Goal: Navigation & Orientation: Find specific page/section

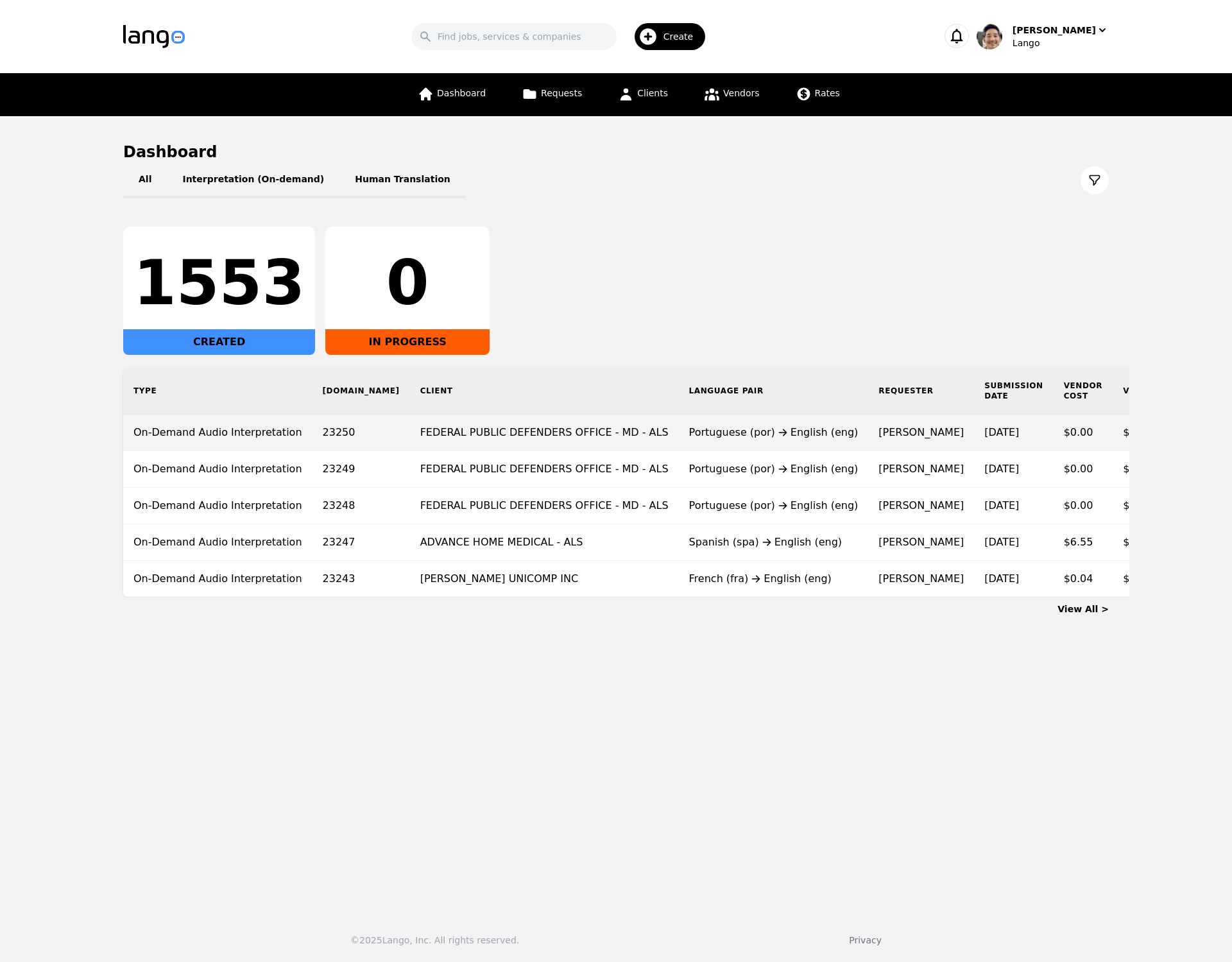
click at [563, 442] on td "FEDERAL PUBLIC DEFENDERS OFFICE - MD - ALS" at bounding box center [544, 433] width 269 height 37
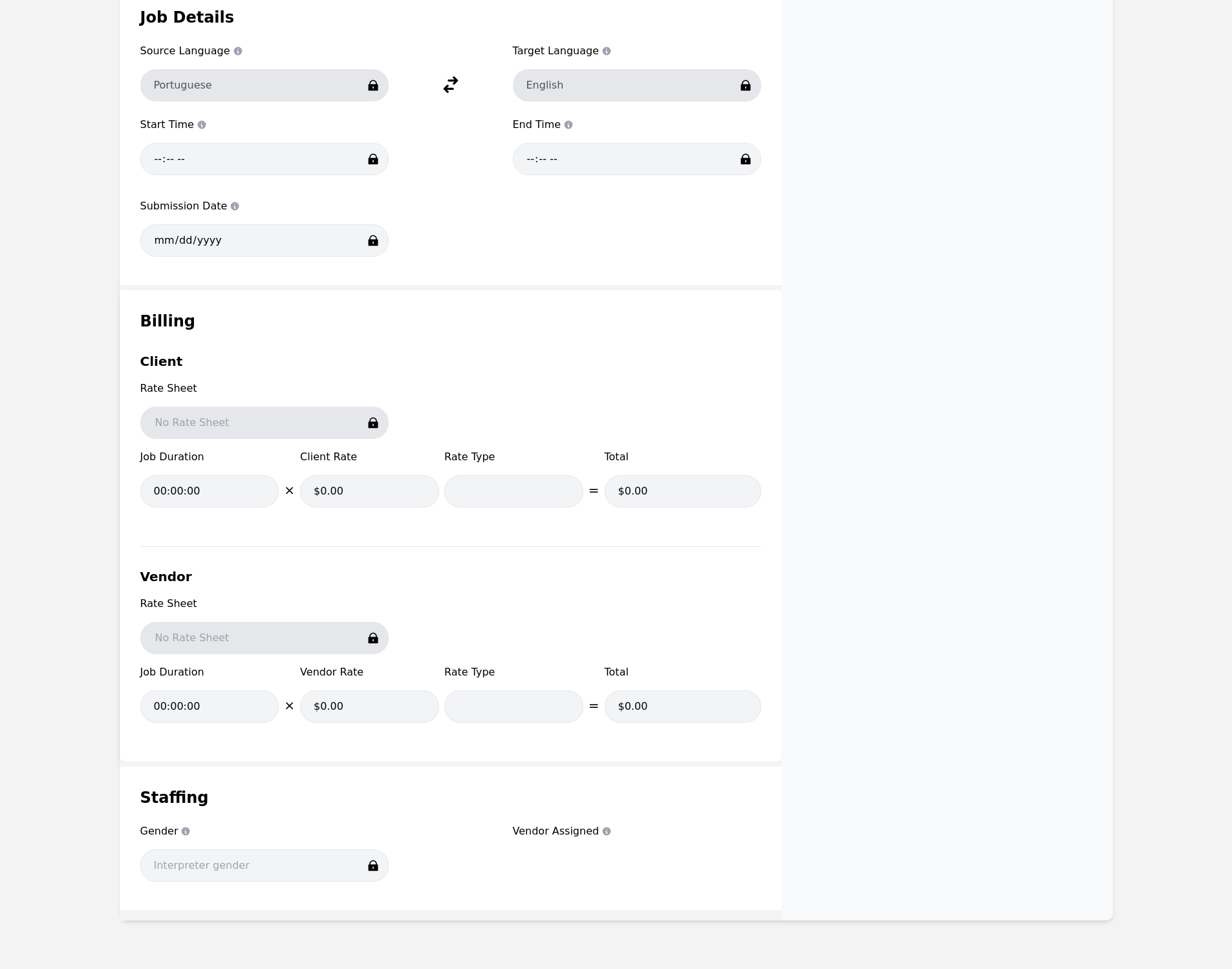
scroll to position [779, 0]
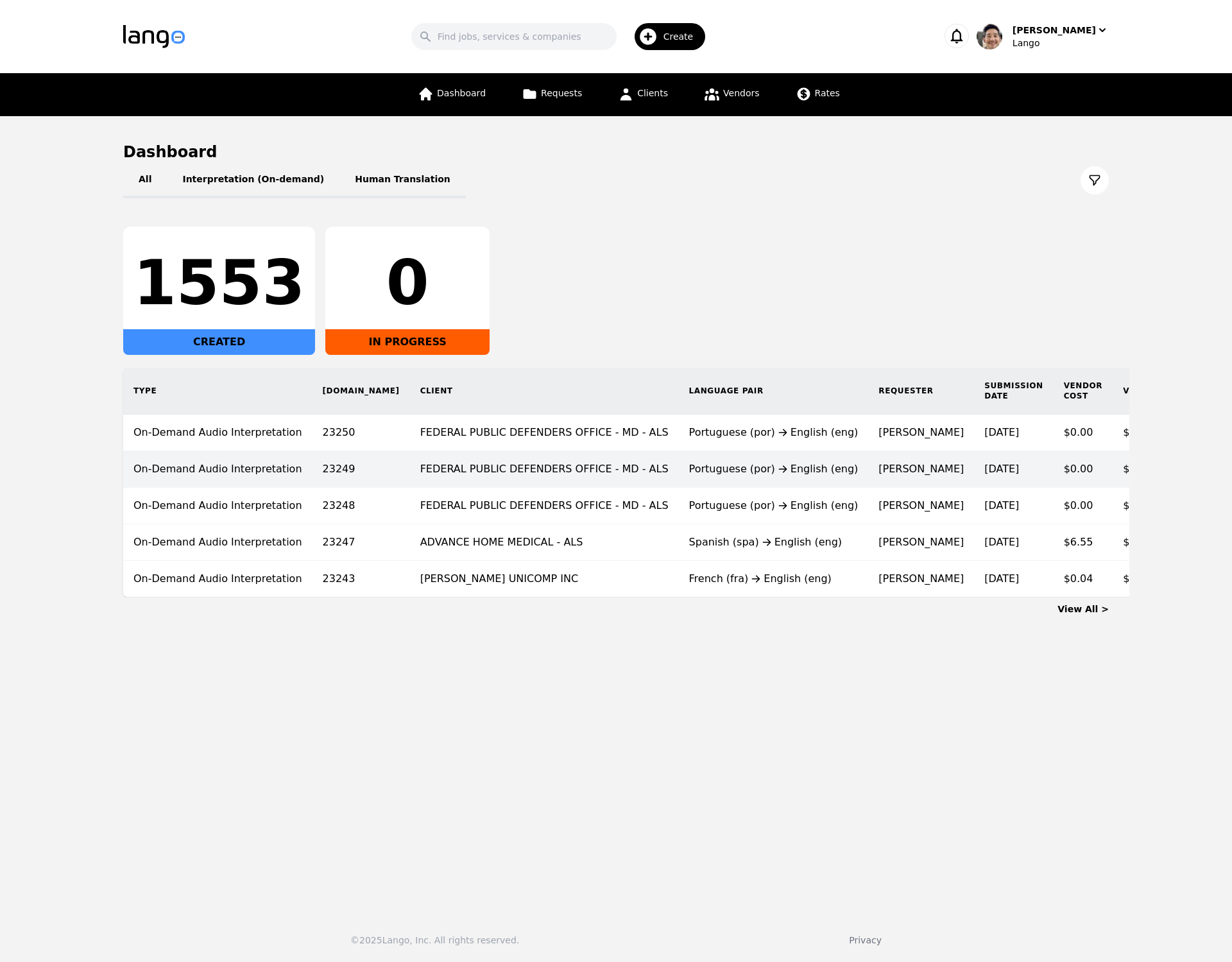
click at [521, 479] on td "FEDERAL PUBLIC DEFENDERS OFFICE - MD - ALS" at bounding box center [544, 469] width 269 height 37
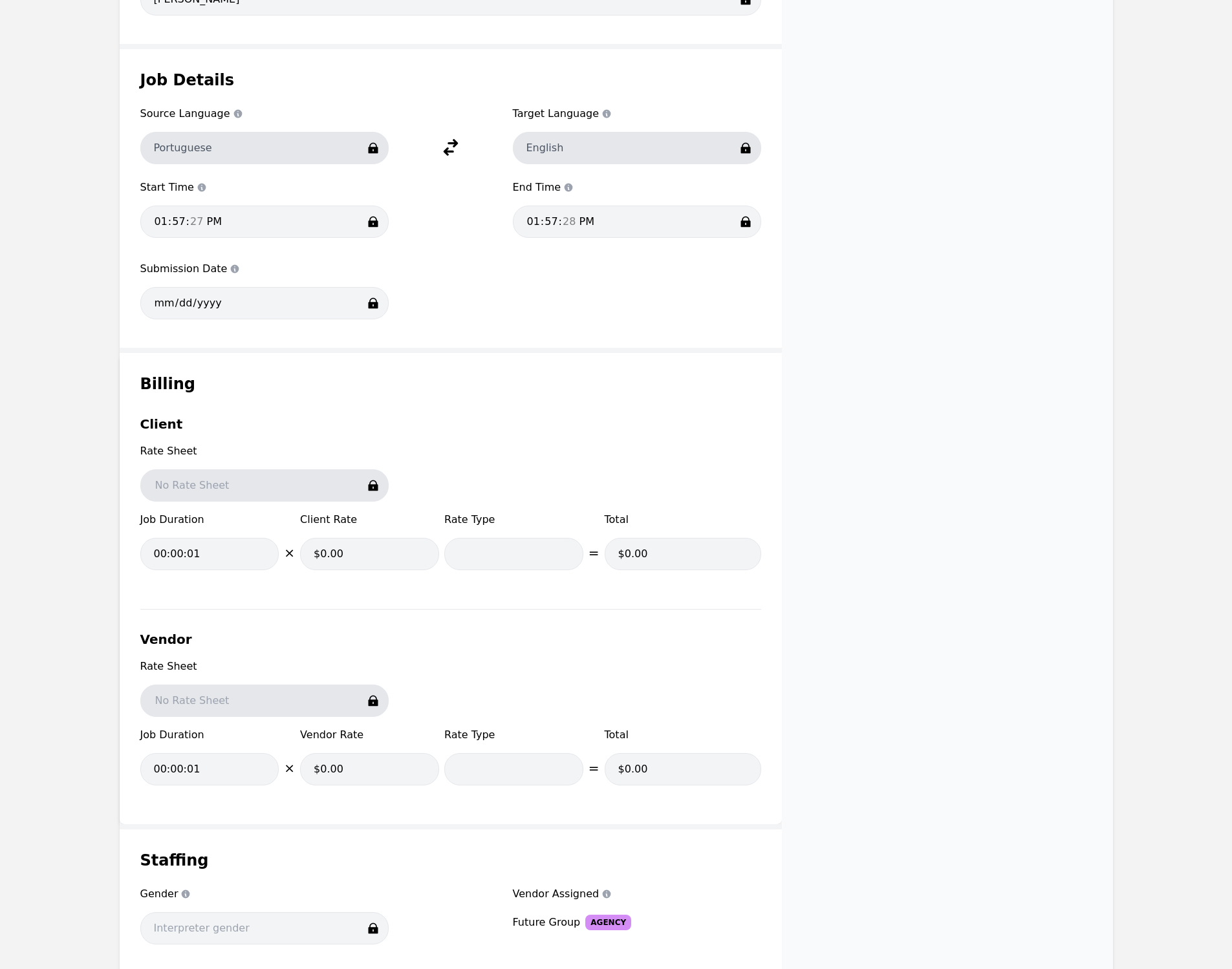
scroll to position [259, 0]
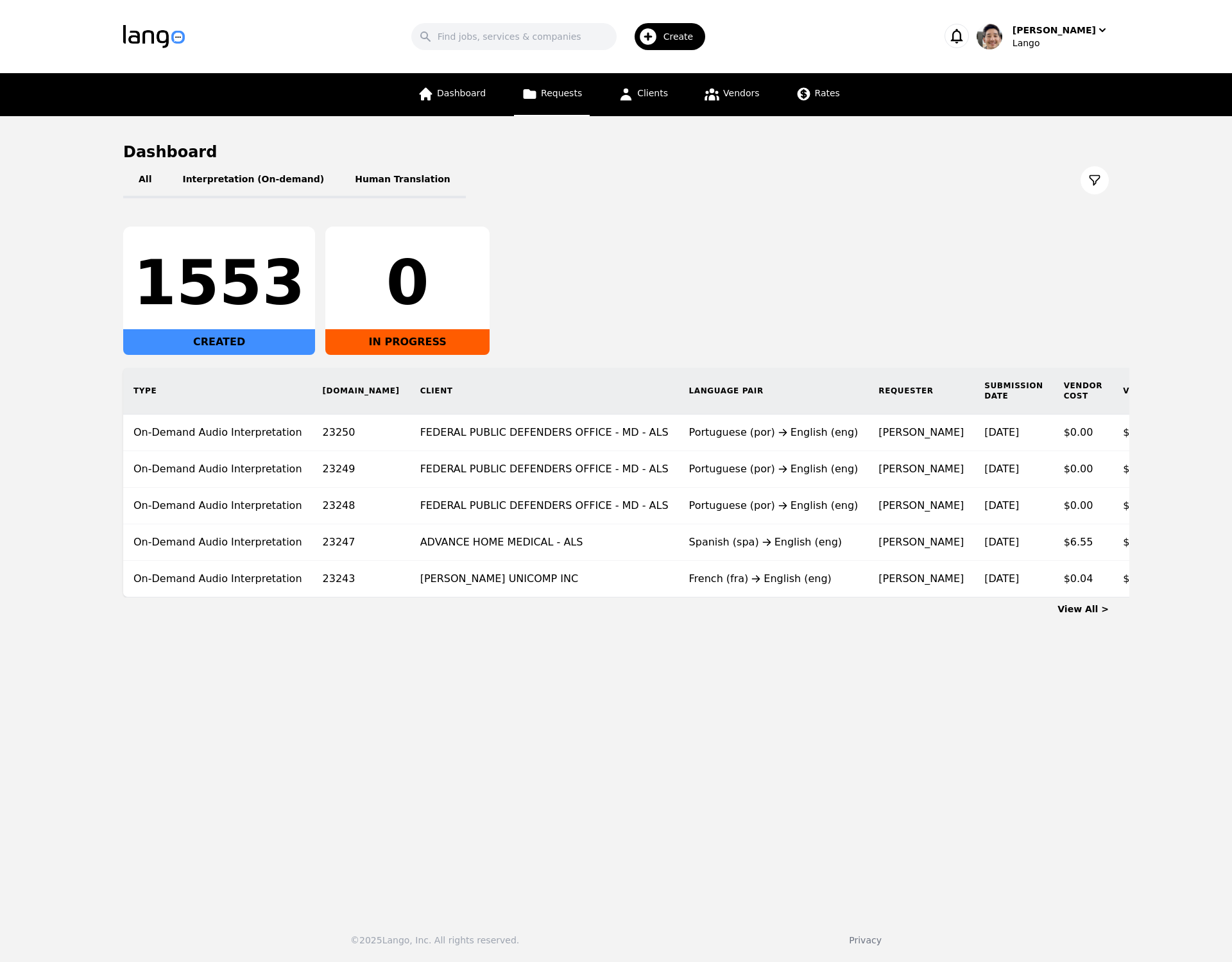
click at [573, 90] on span "Requests" at bounding box center [561, 94] width 41 height 11
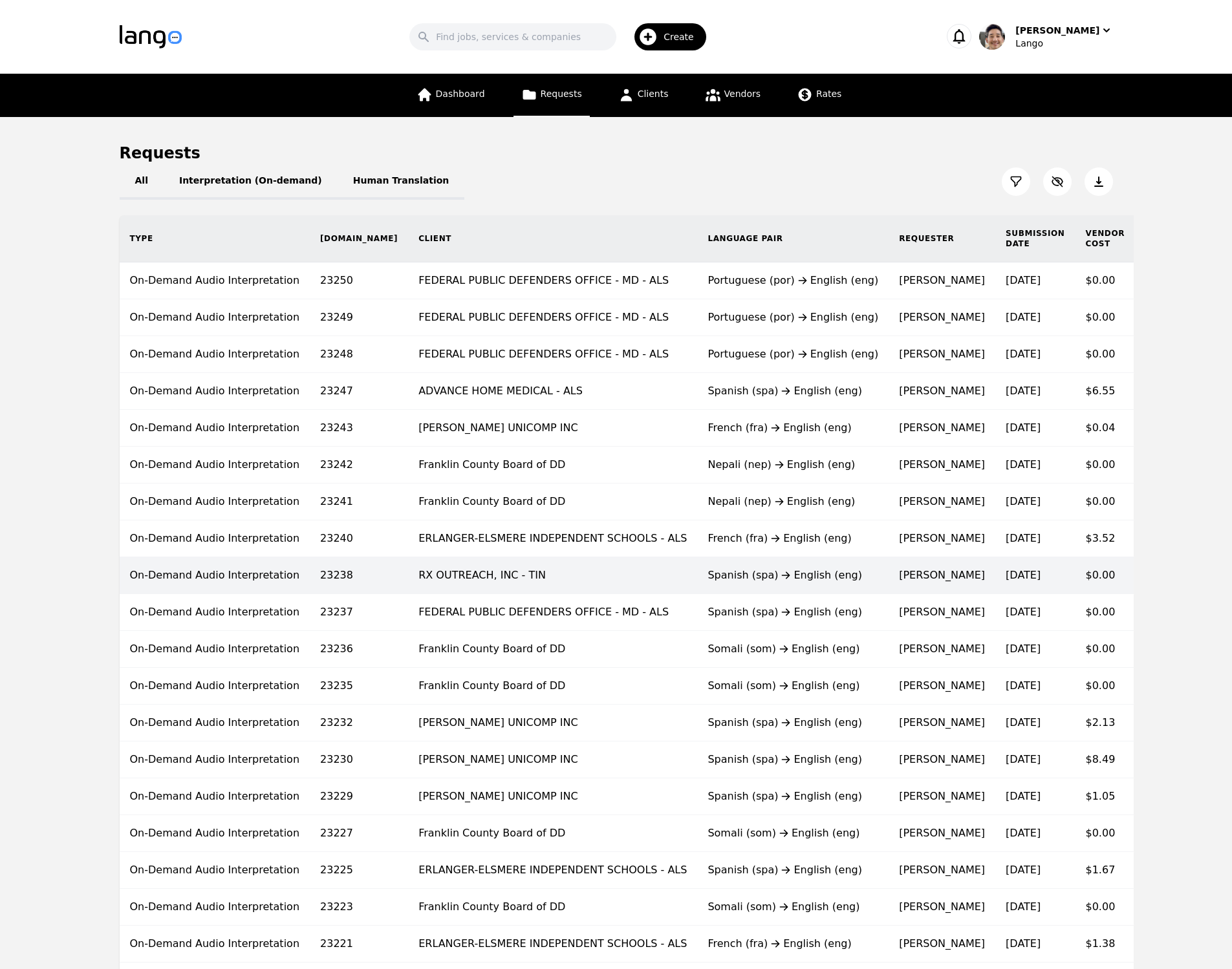
click at [697, 588] on td "Spanish (spa) English (eng)" at bounding box center [793, 576] width 192 height 37
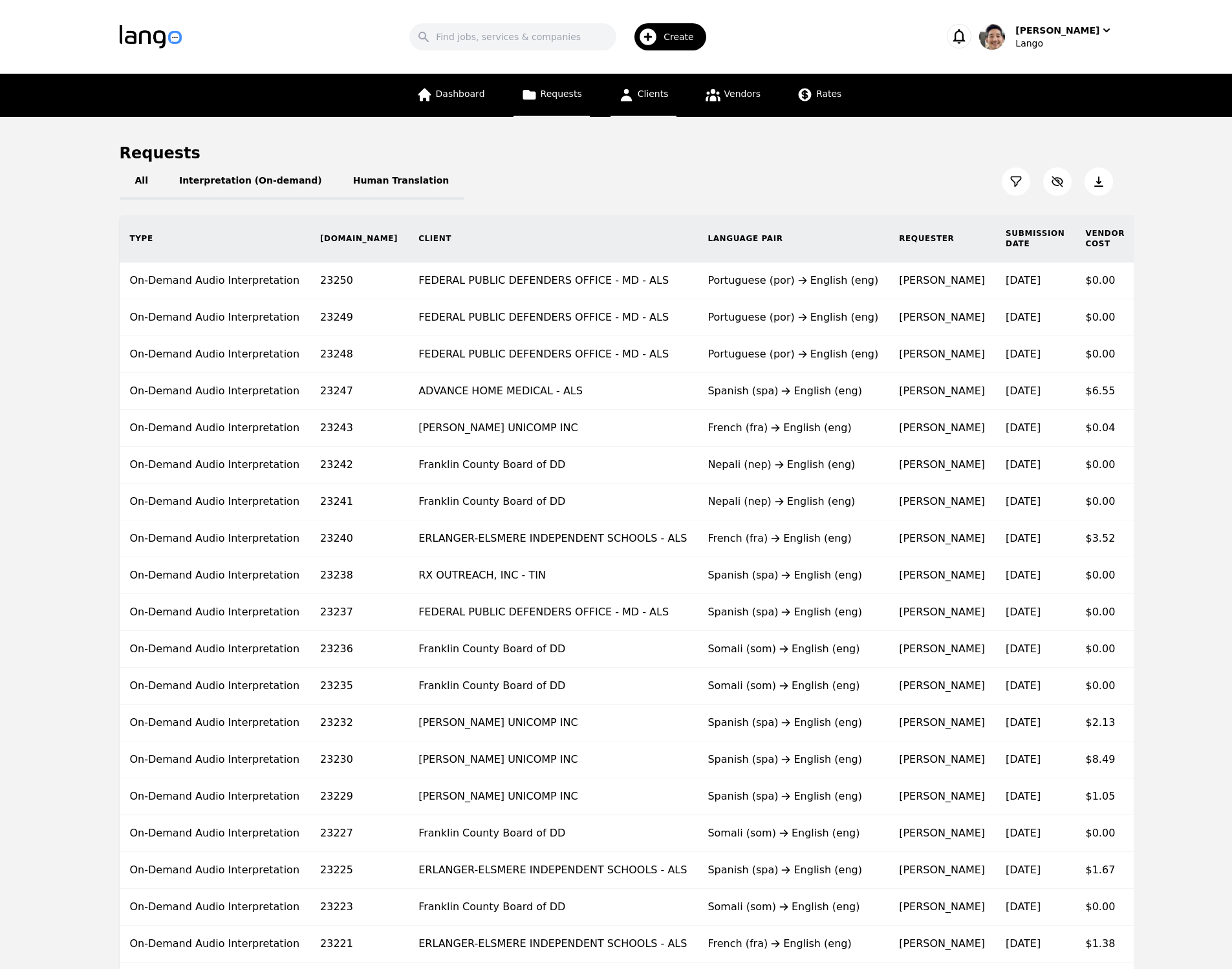
click at [659, 92] on span "Clients" at bounding box center [653, 94] width 31 height 11
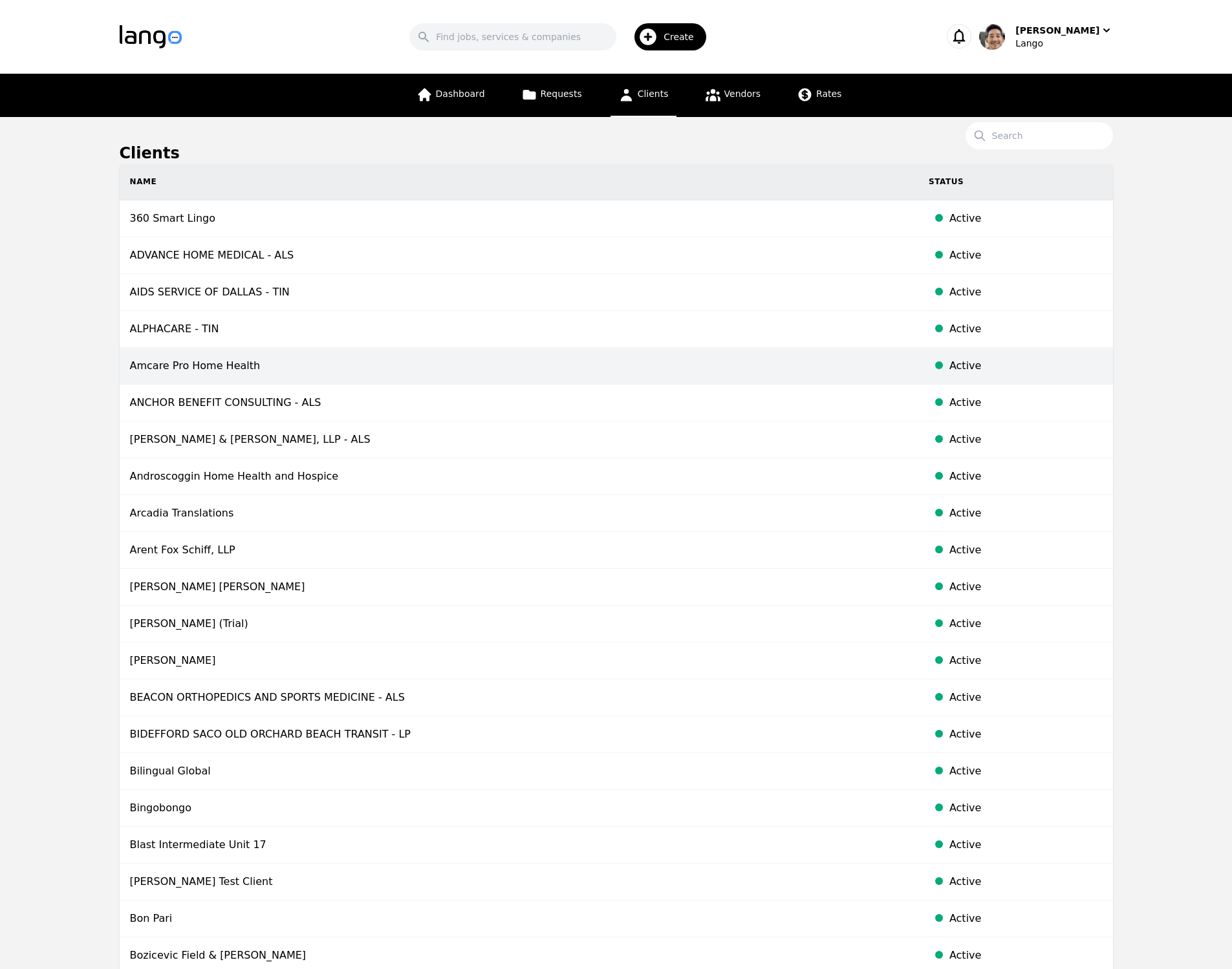
click at [474, 372] on td "Amcare Pro Home Health" at bounding box center [519, 367] width 799 height 37
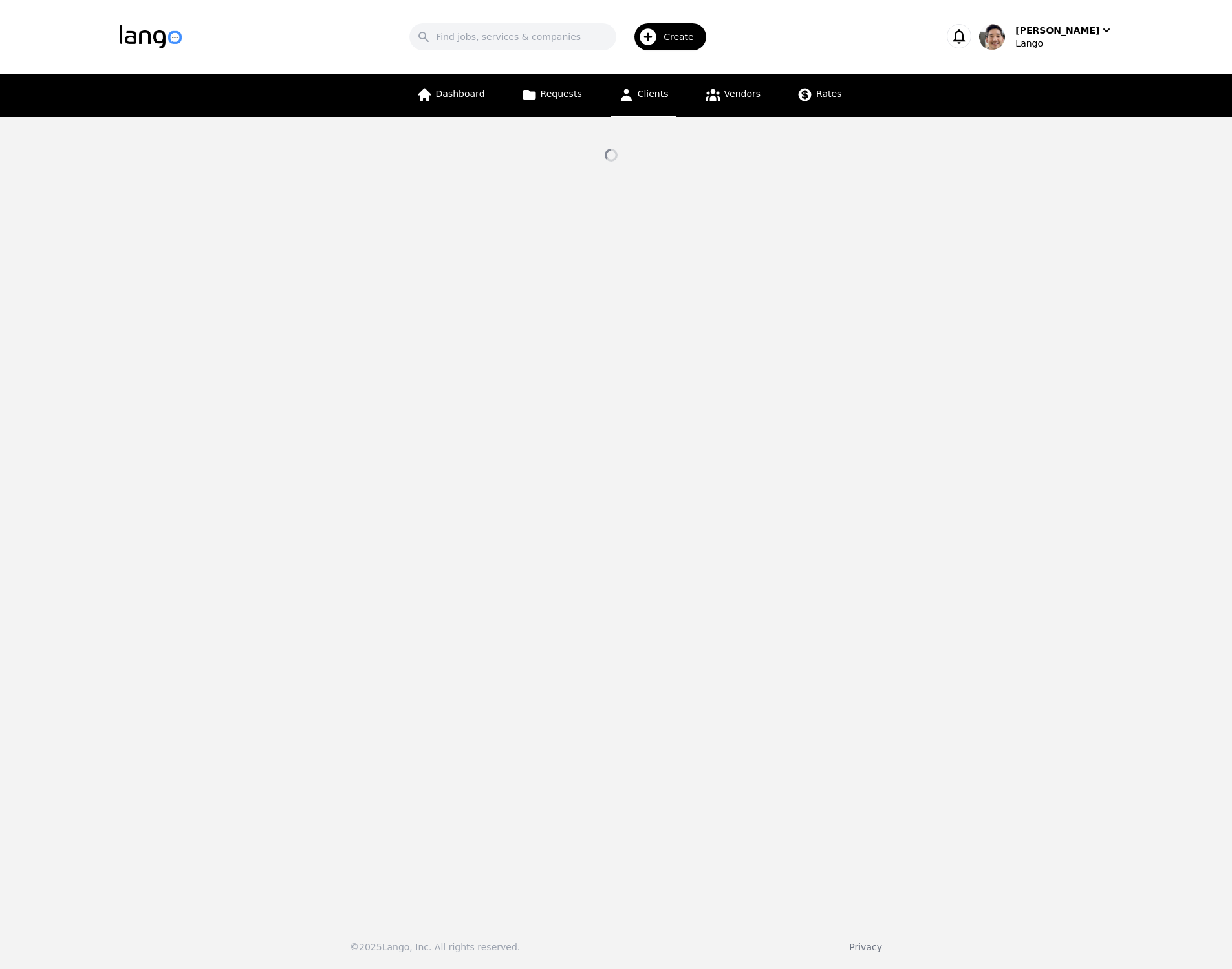
select select "active"
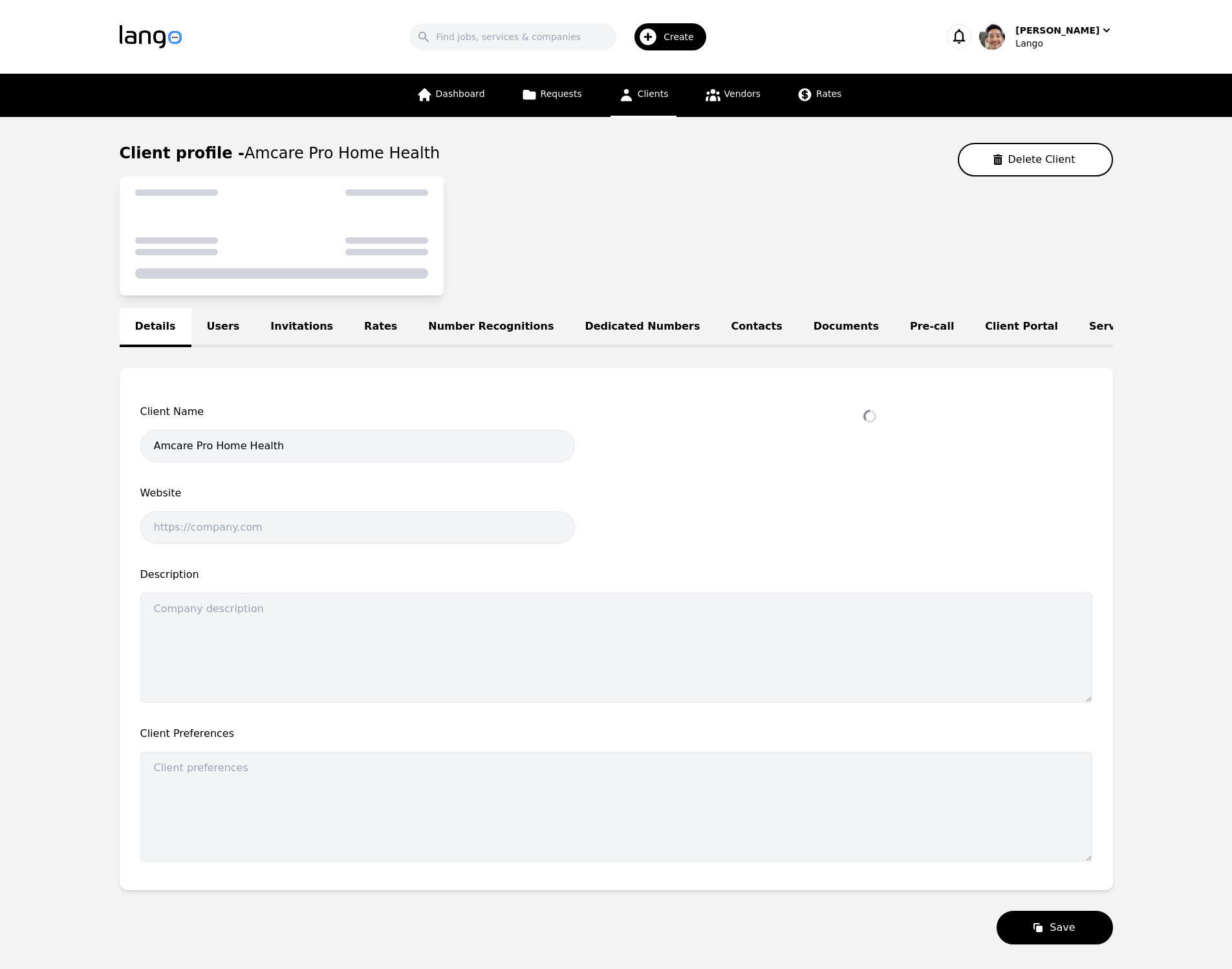
select select "active"
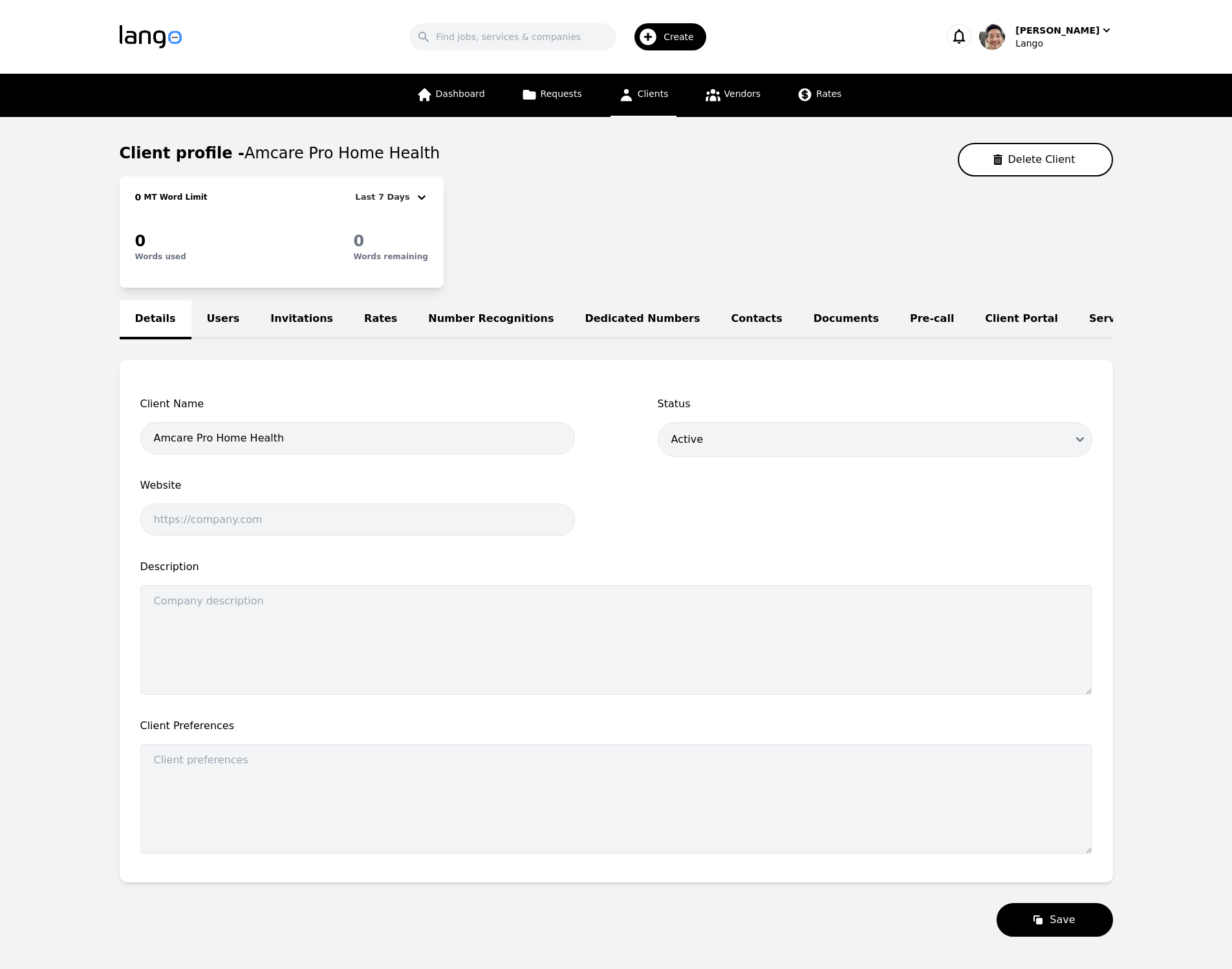
click at [894, 313] on link "Pre-call" at bounding box center [931, 320] width 75 height 38
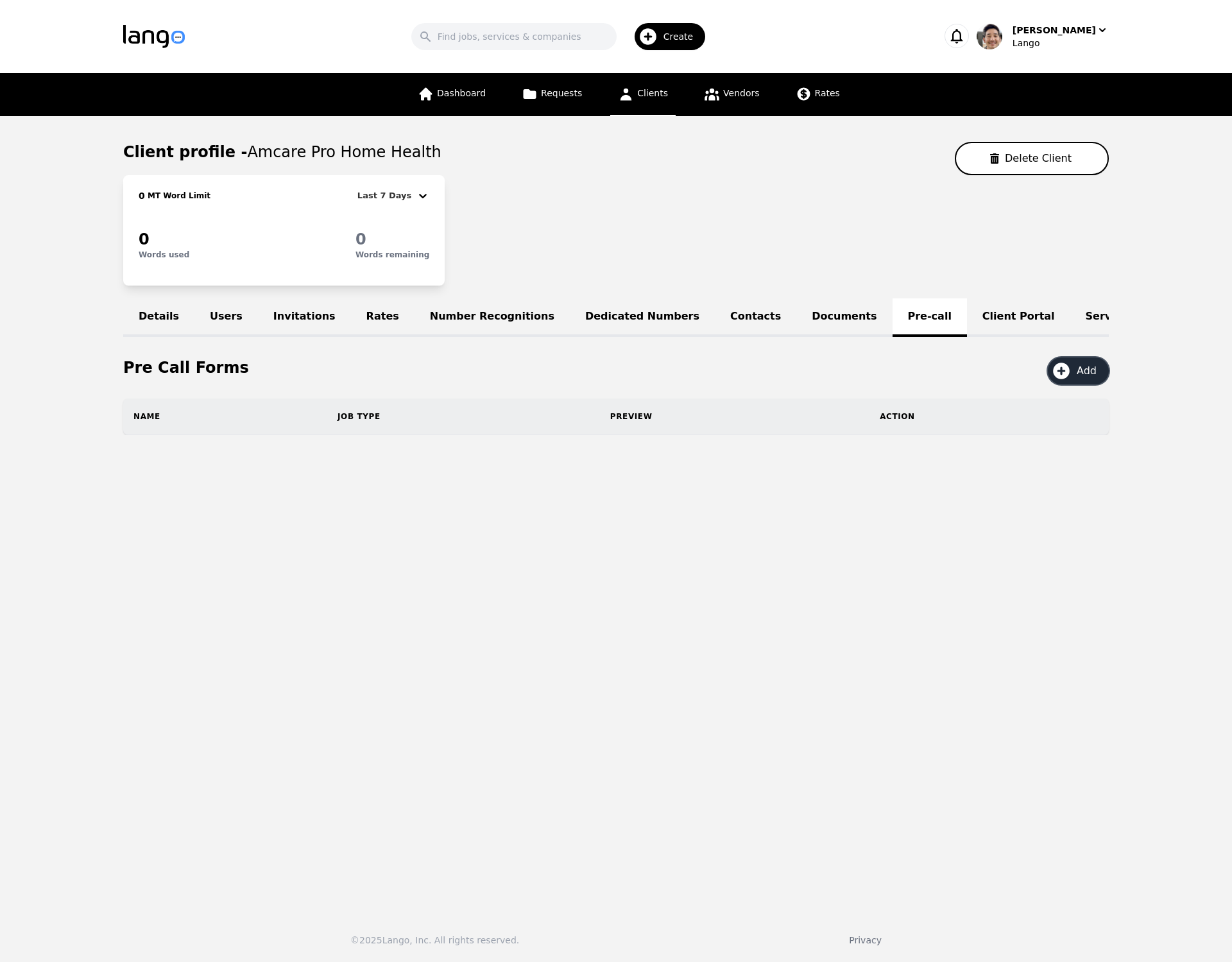
click at [1068, 377] on icon "button" at bounding box center [1061, 371] width 16 height 16
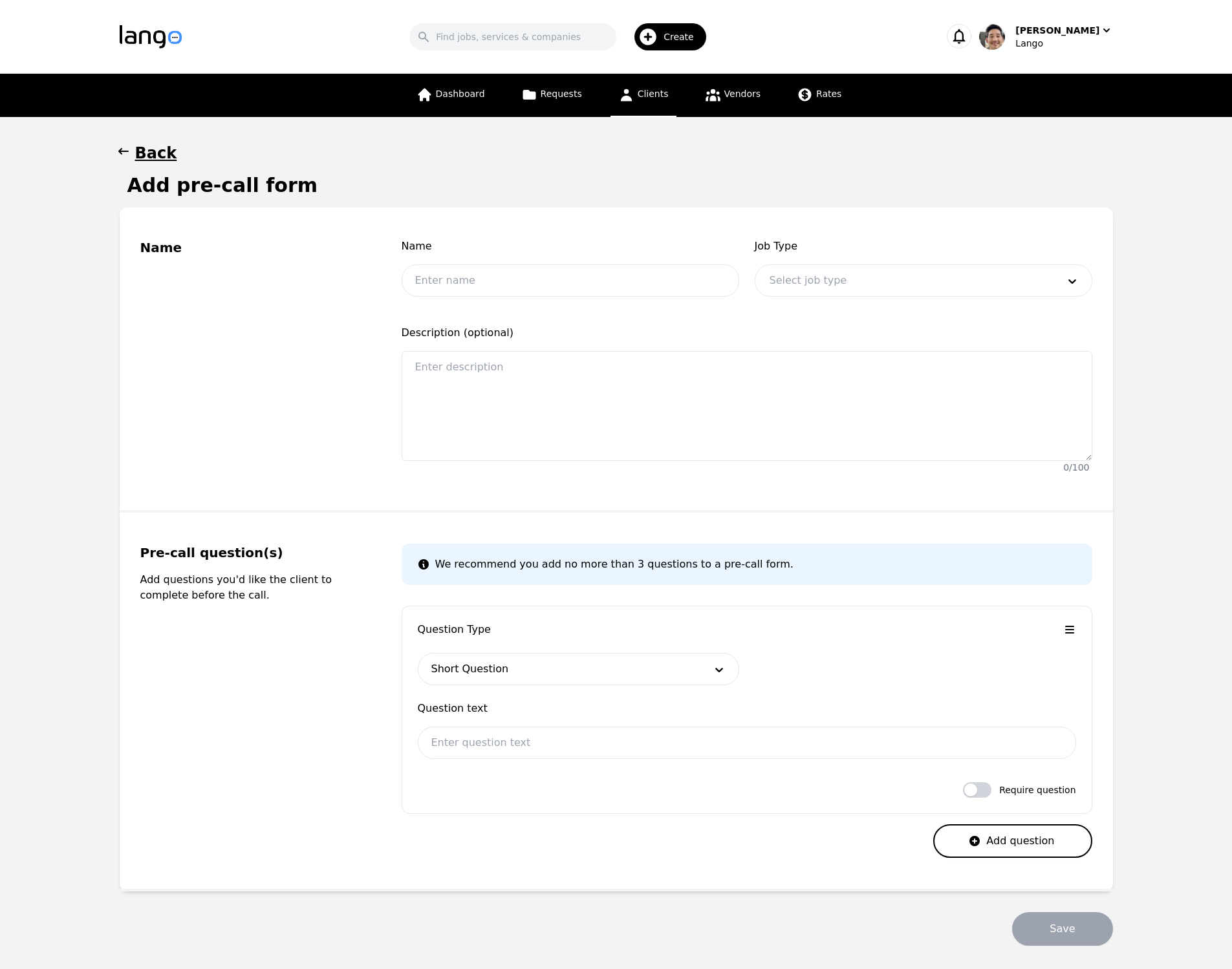
drag, startPoint x: 421, startPoint y: 167, endPoint x: 255, endPoint y: 148, distance: 167.1
click at [421, 167] on div "Back Add pre-call form Name Name Job Type Select job type Description (optional…" at bounding box center [616, 544] width 994 height 803
click at [160, 151] on h1 "Back" at bounding box center [156, 153] width 42 height 21
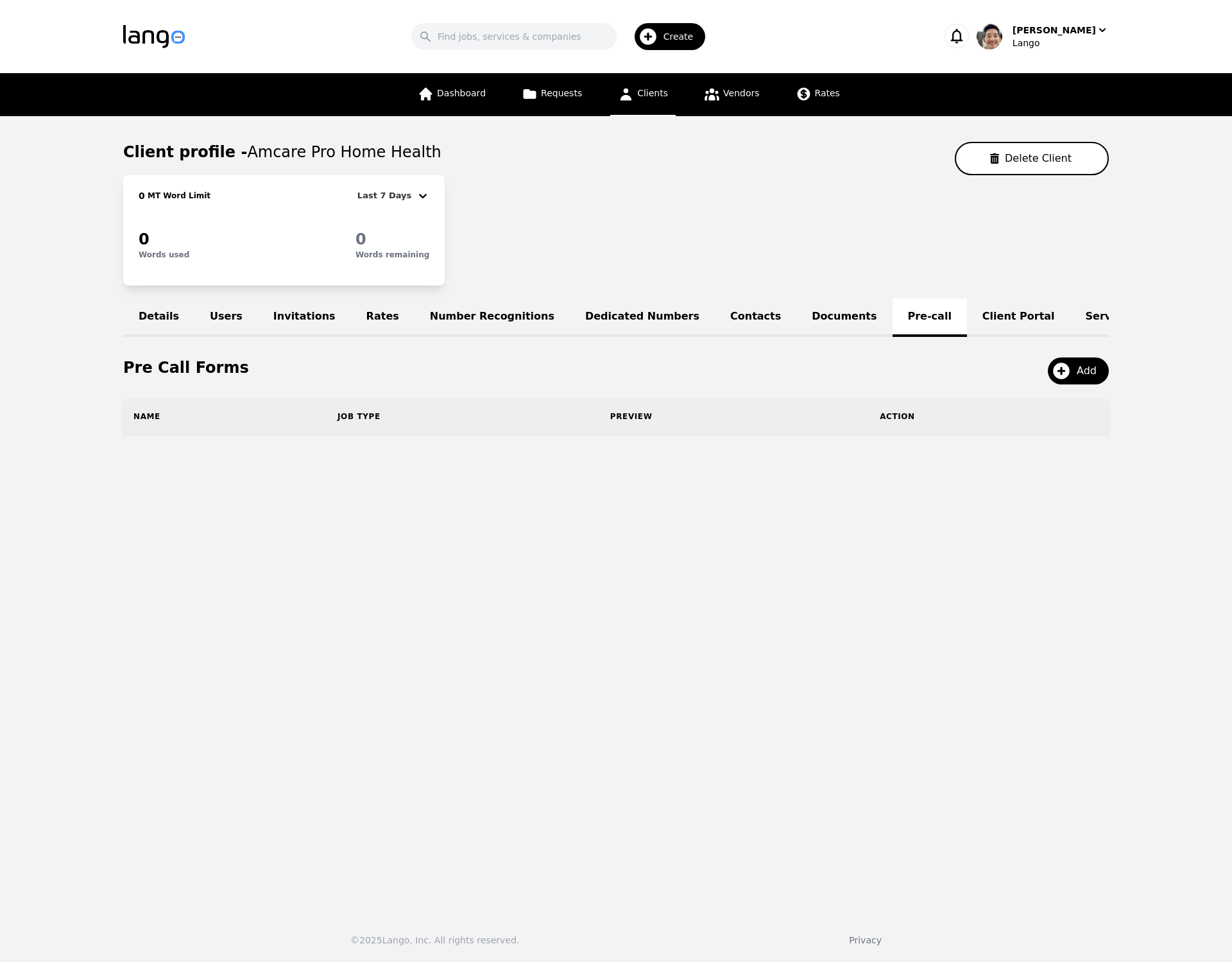
click at [735, 212] on div "0 MT Word Limit Last 7 Days 0 Words used 0 Words remaining" at bounding box center [616, 230] width 986 height 111
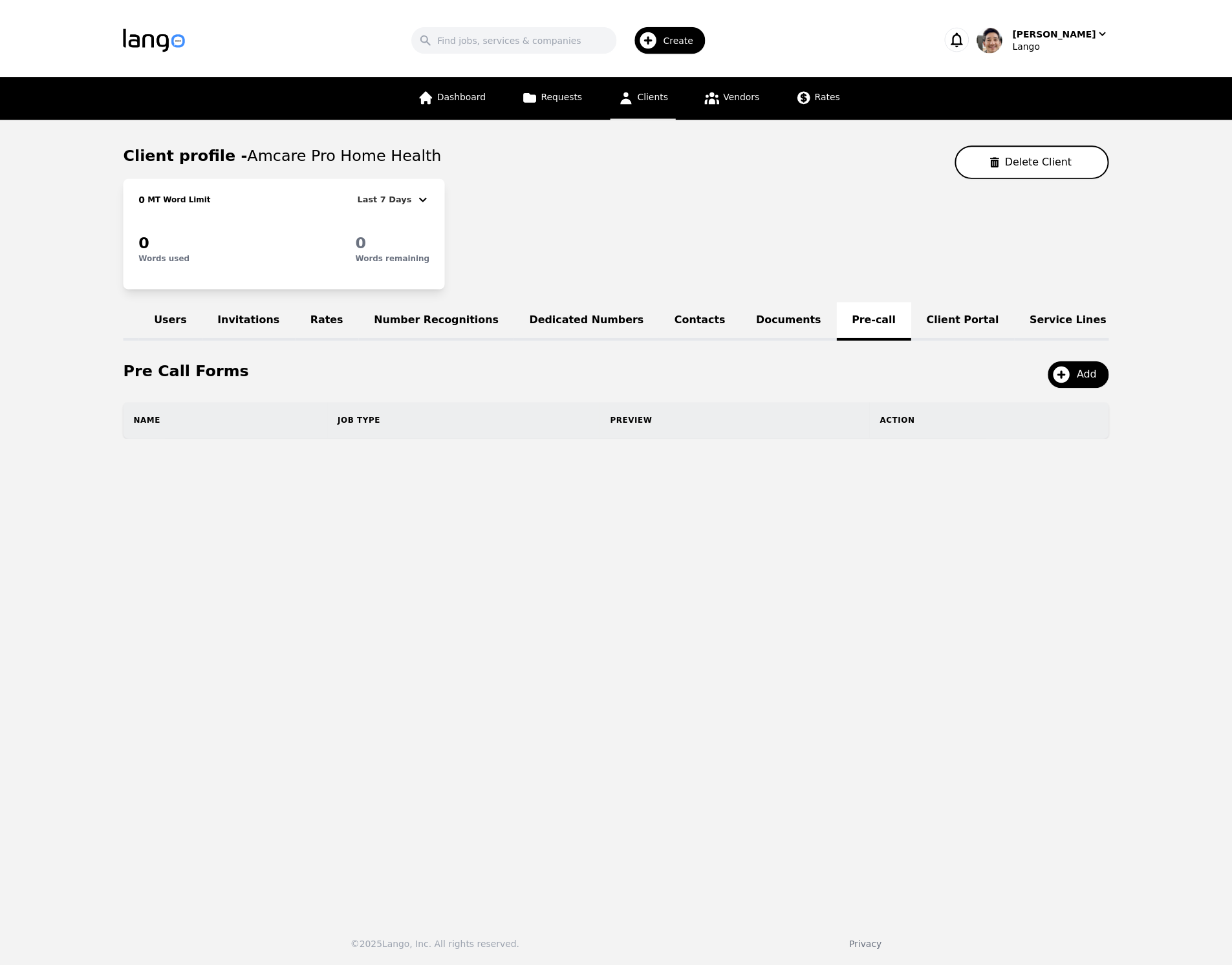
scroll to position [0, 80]
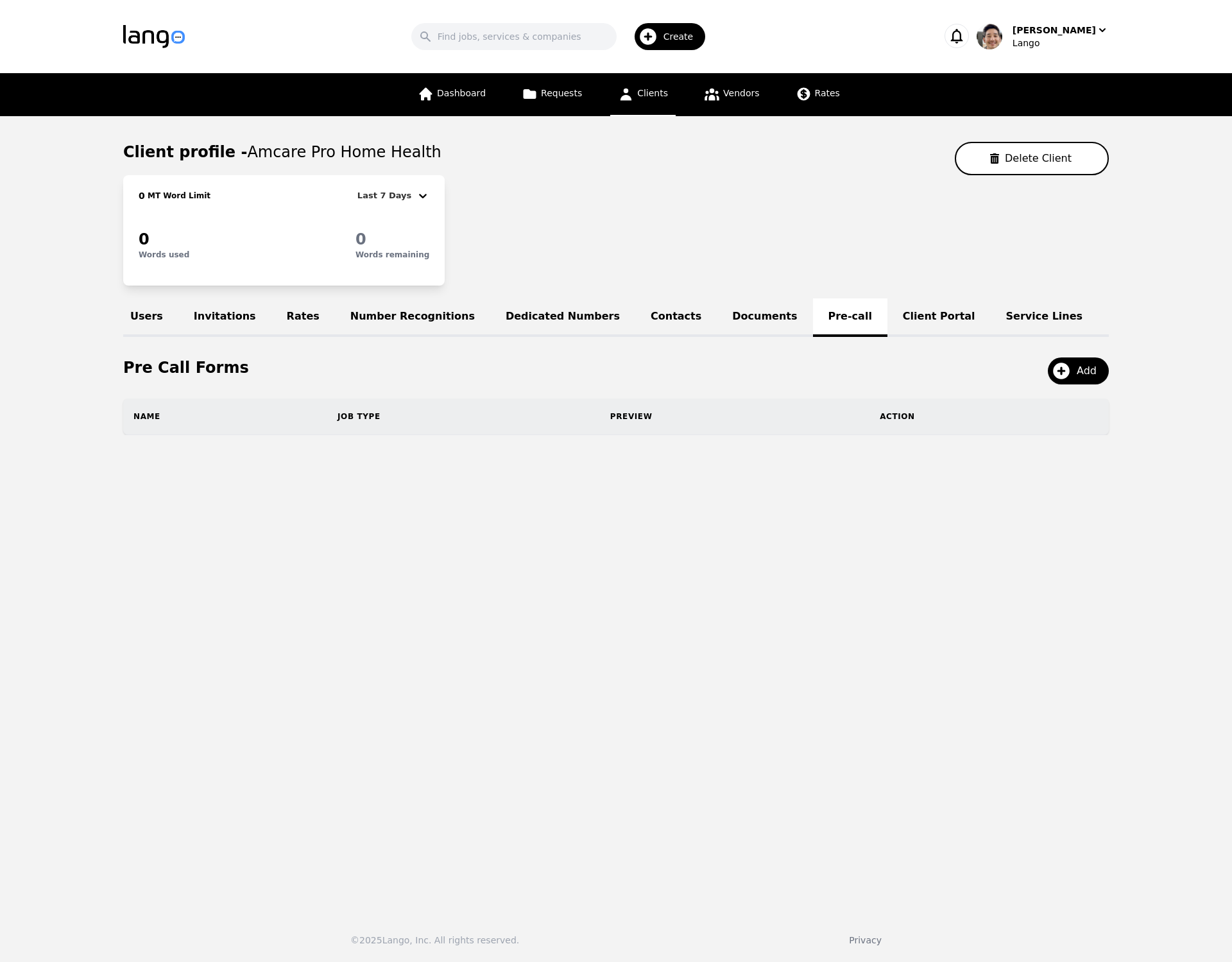
click at [990, 318] on link "Service Lines" at bounding box center [1044, 317] width 108 height 38
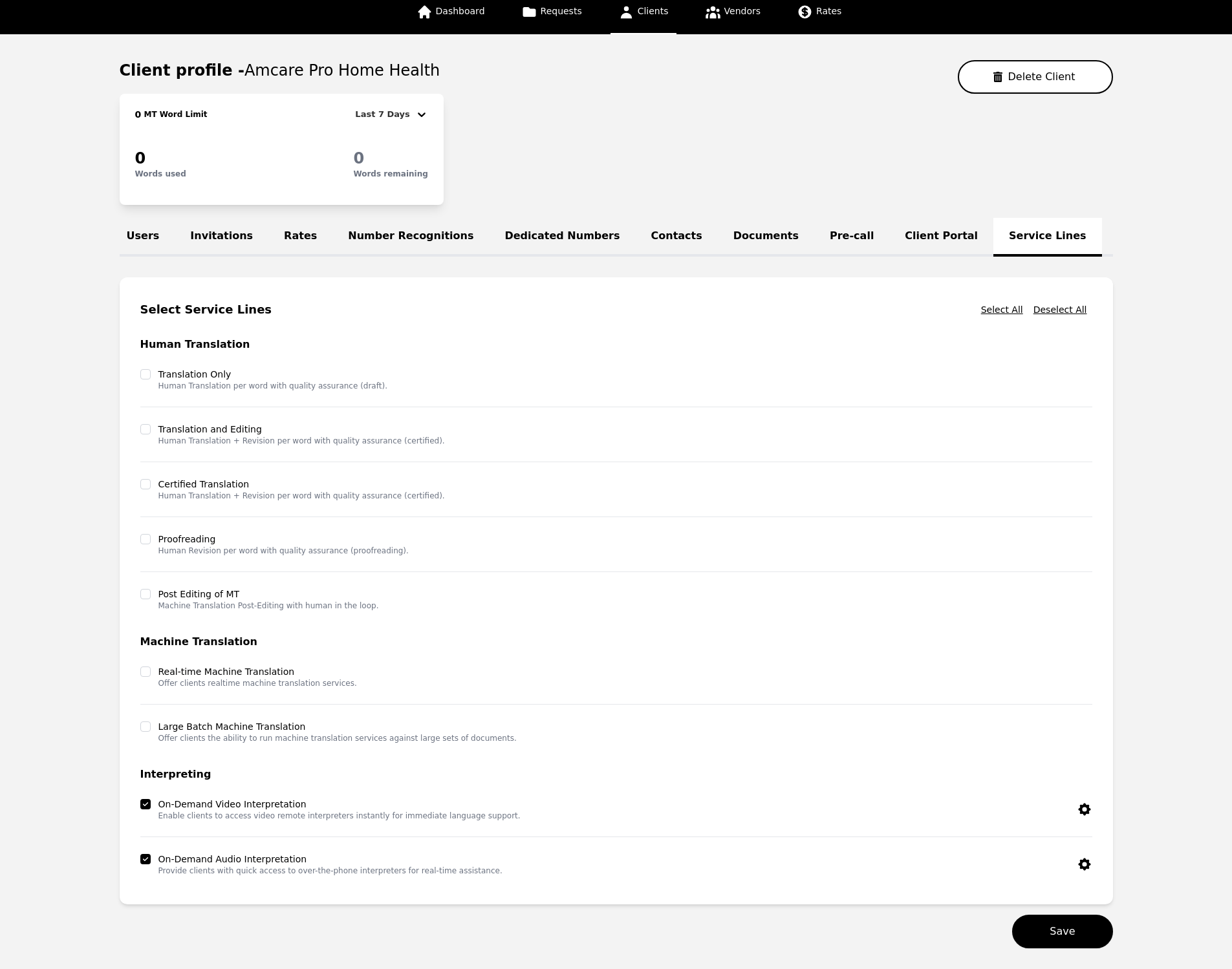
scroll to position [157, 0]
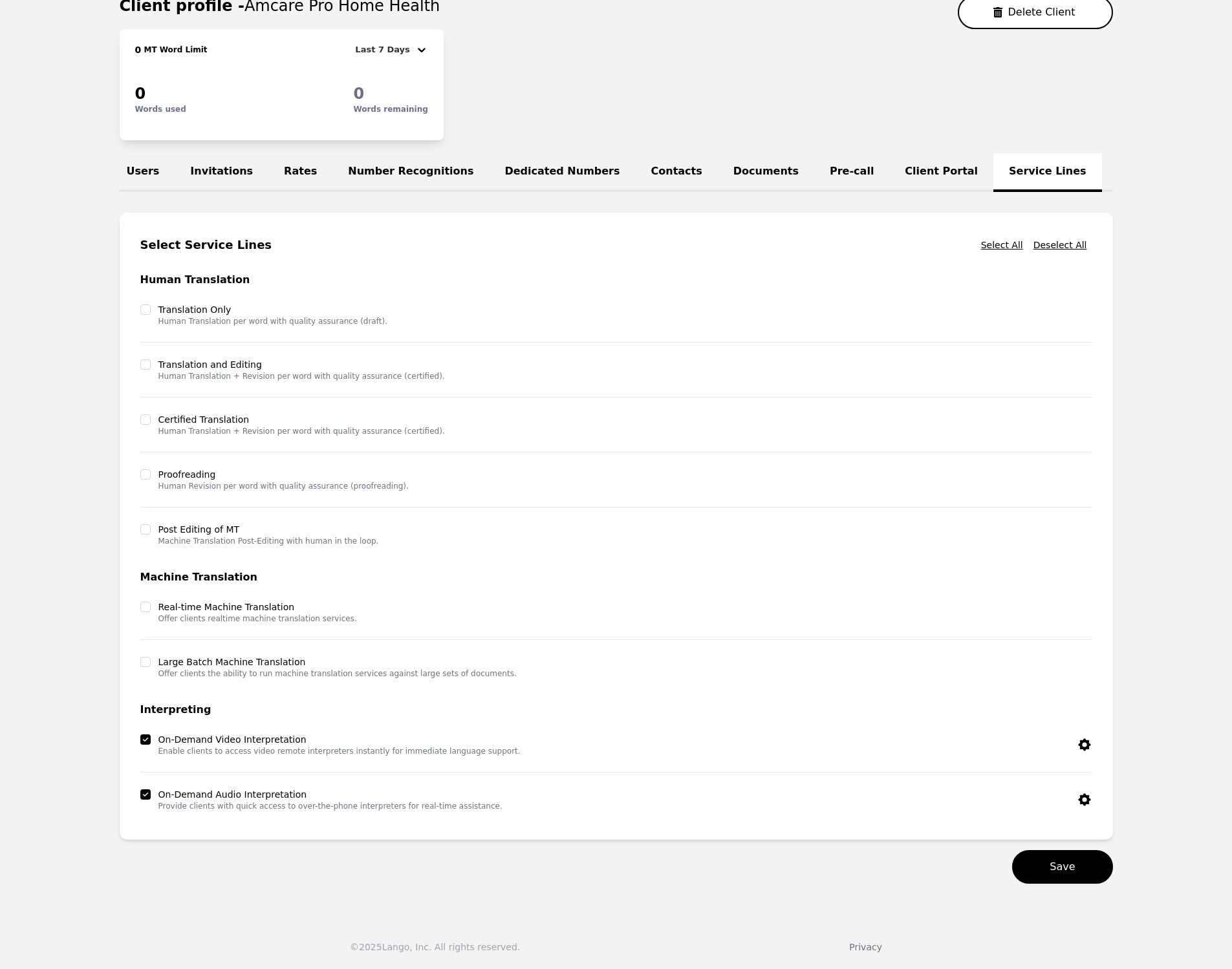
click at [1095, 797] on div "Select Service Lines Select All Deselect All Human Translation Translation Only…" at bounding box center [616, 527] width 994 height 627
click at [1087, 799] on icon "button" at bounding box center [1084, 799] width 15 height 15
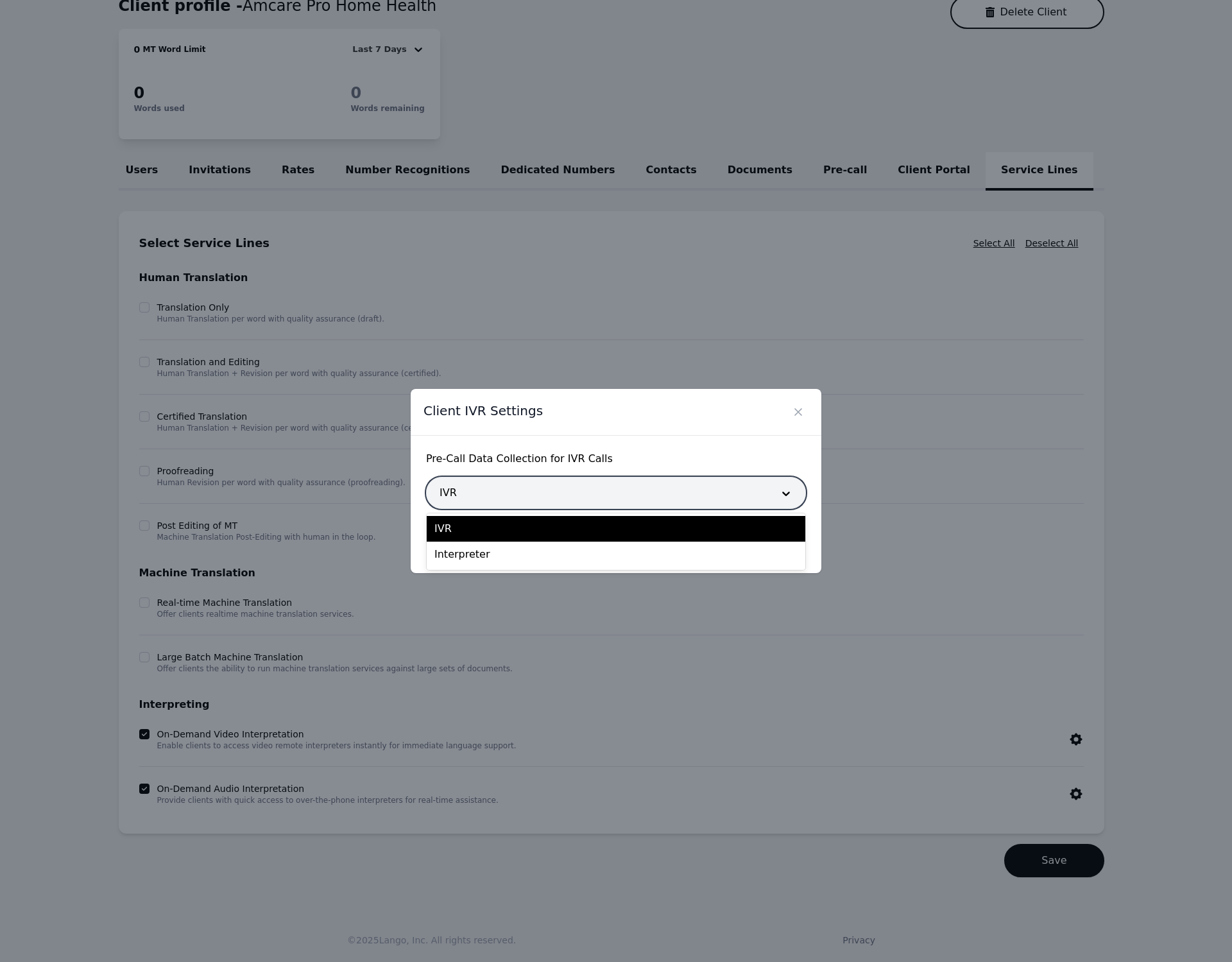
click at [600, 494] on div at bounding box center [596, 493] width 340 height 31
click at [647, 430] on div "Client IVR Settings" at bounding box center [616, 412] width 411 height 47
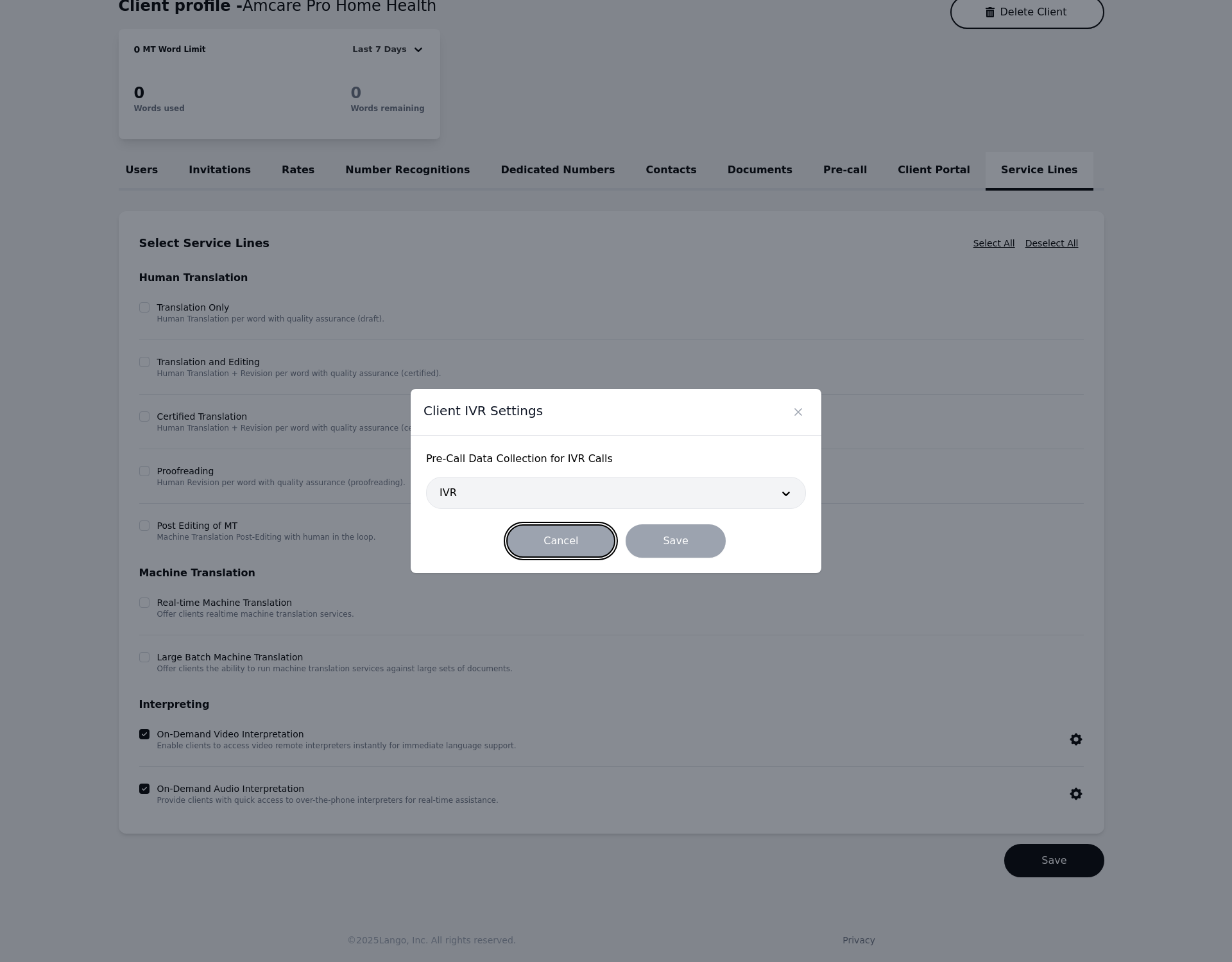
click at [548, 541] on button "Cancel" at bounding box center [561, 541] width 109 height 34
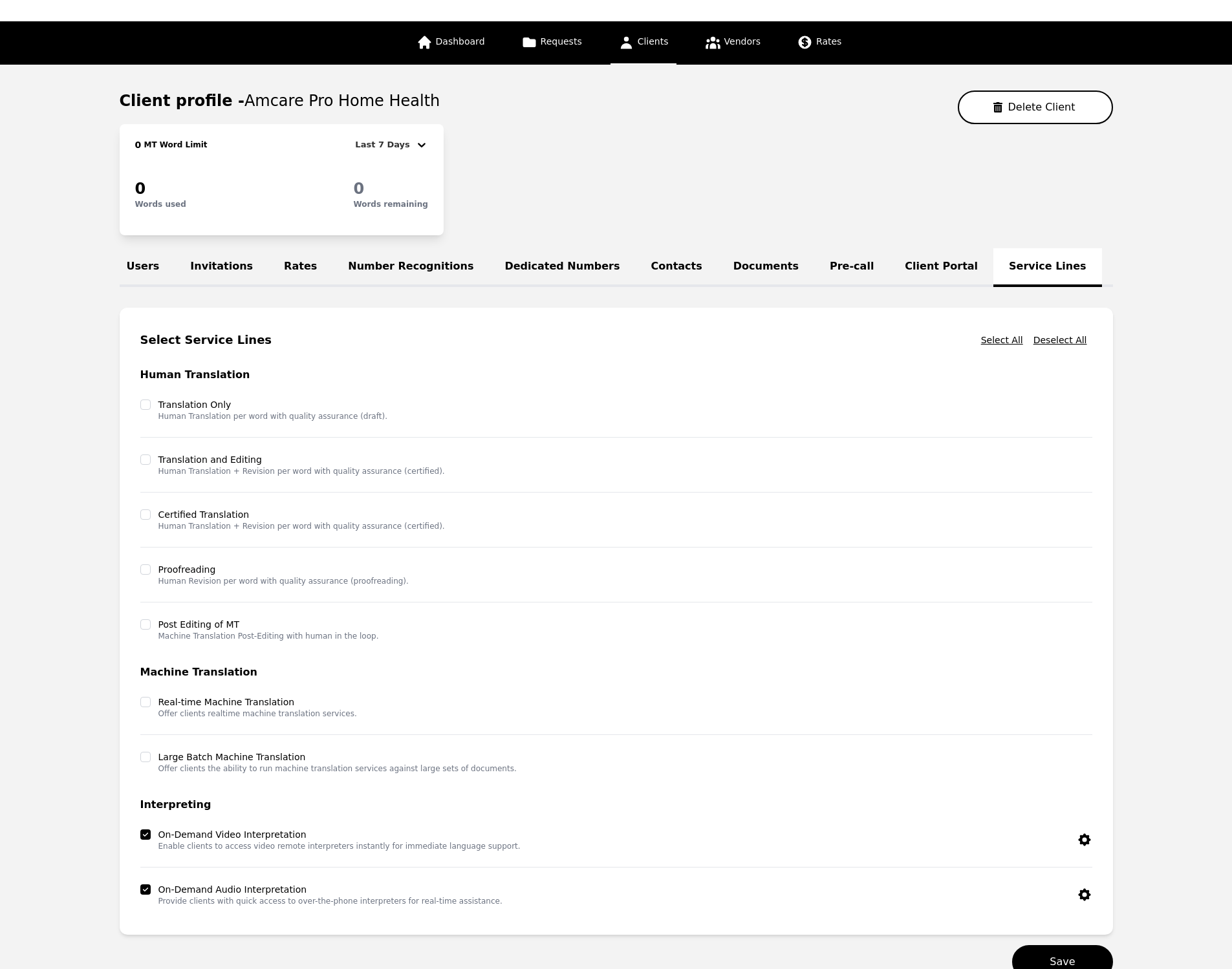
scroll to position [0, 0]
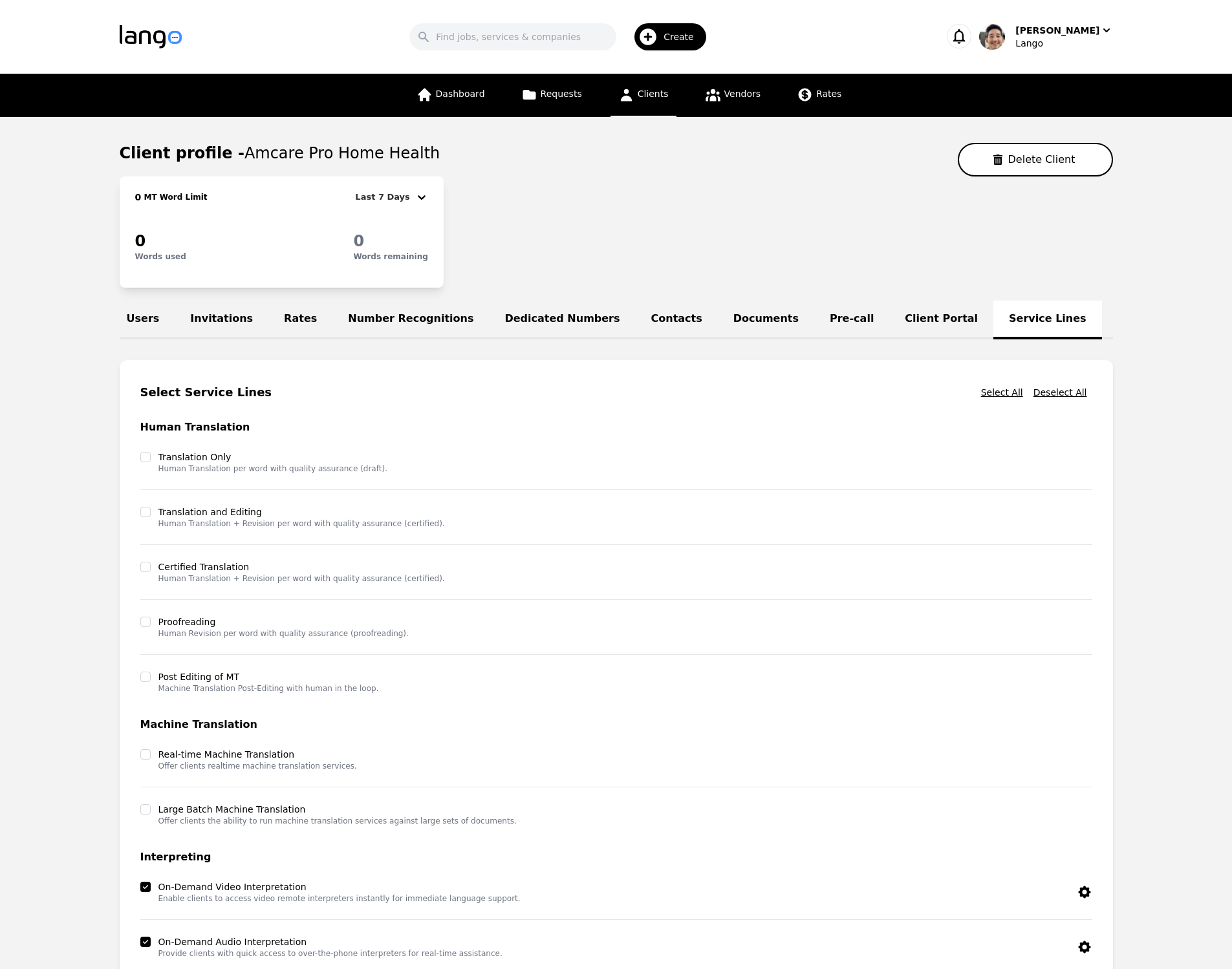
click at [843, 204] on div "0 MT Word Limit Last 7 Days 0 Words used 0 Words remaining" at bounding box center [616, 232] width 994 height 111
click at [1102, 320] on link "Words Settings" at bounding box center [1162, 320] width 120 height 38
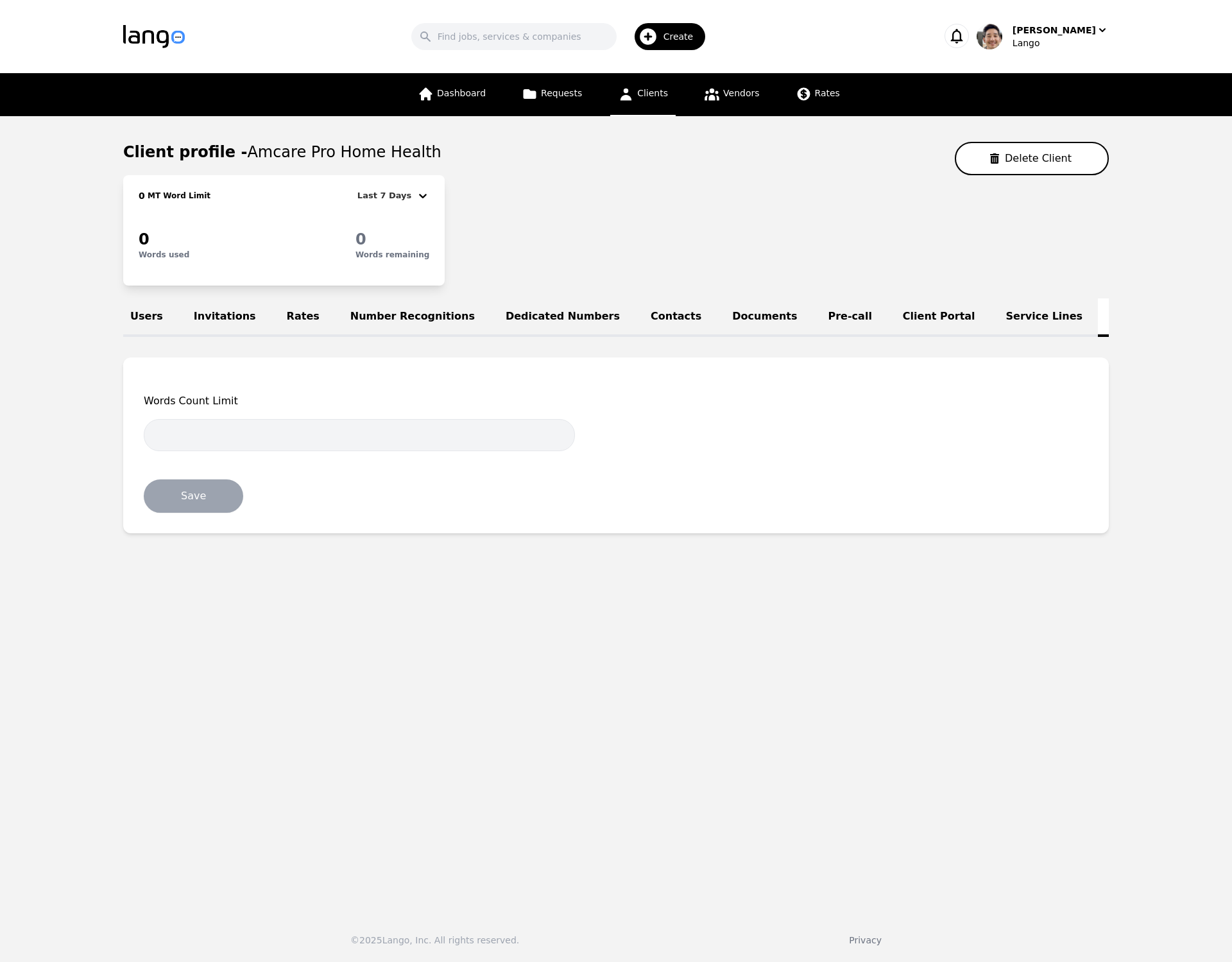
click at [782, 259] on div "0 MT Word Limit Last 7 Days 0 Words used 0 Words remaining" at bounding box center [616, 230] width 986 height 111
click at [455, 96] on span "Dashboard" at bounding box center [461, 94] width 49 height 11
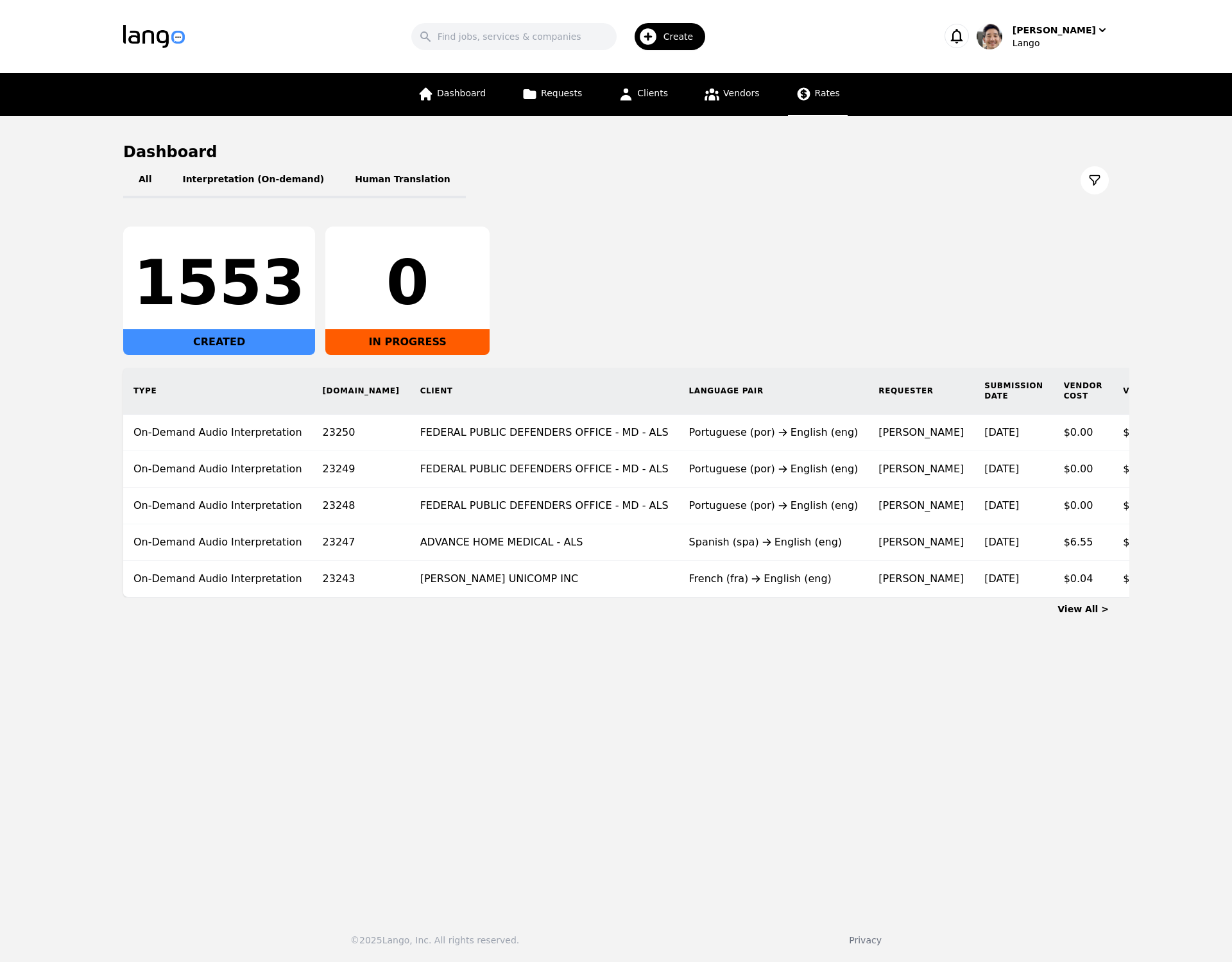
click at [830, 97] on span "Rates" at bounding box center [827, 94] width 25 height 11
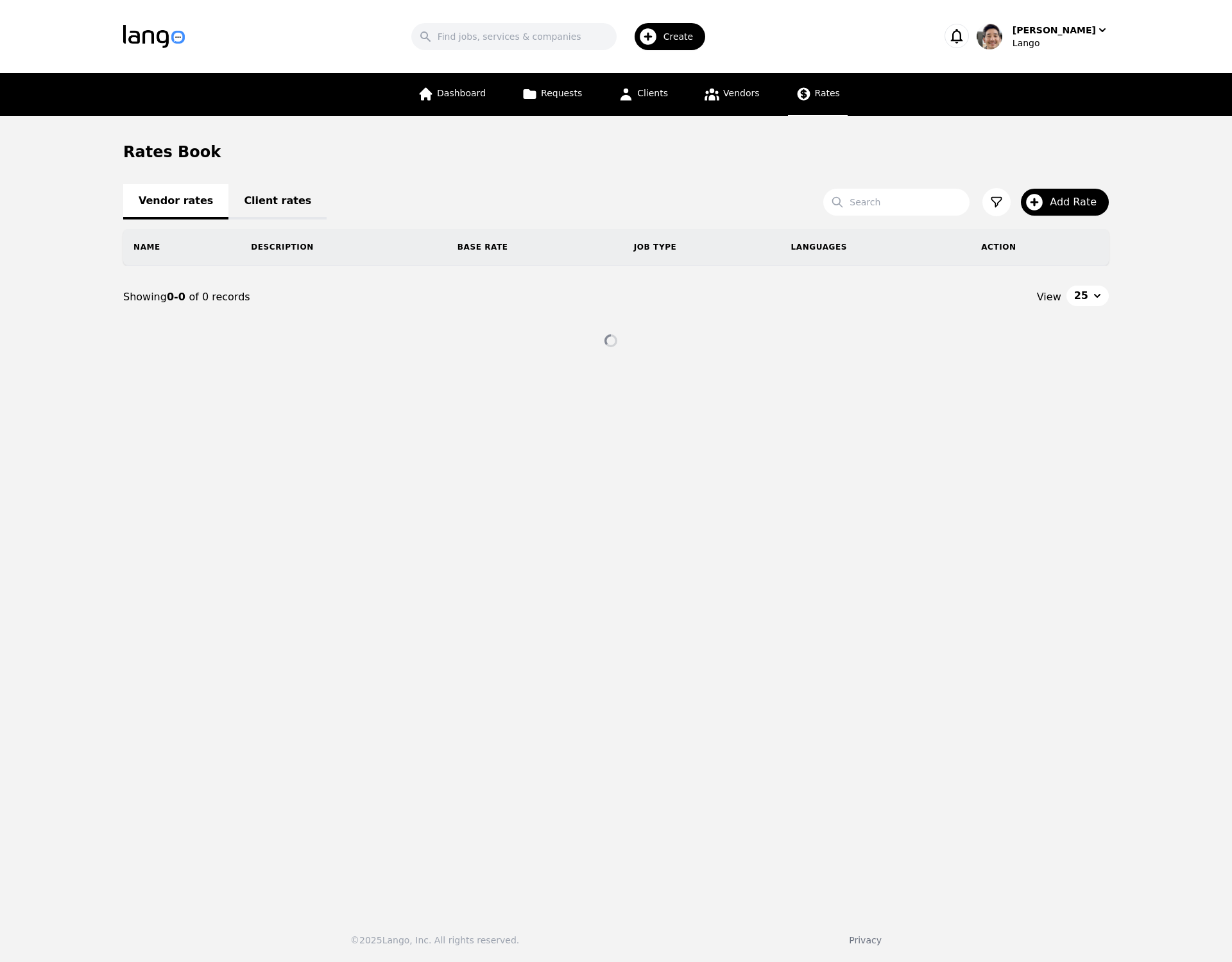
click at [267, 203] on link "Client rates" at bounding box center [277, 202] width 98 height 36
click at [168, 208] on link "Vendor rates" at bounding box center [176, 202] width 105 height 36
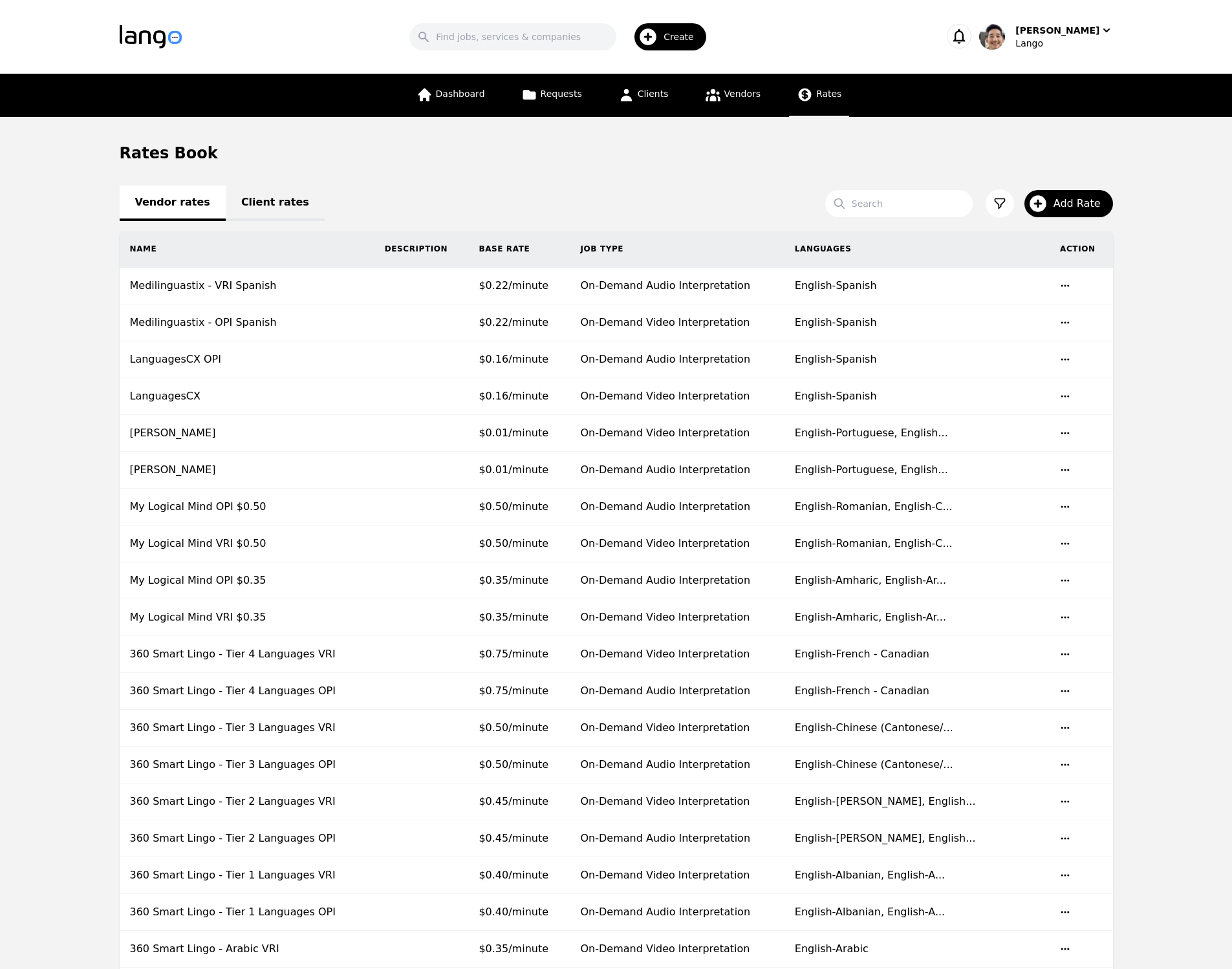
click at [287, 205] on link "Client rates" at bounding box center [275, 204] width 99 height 36
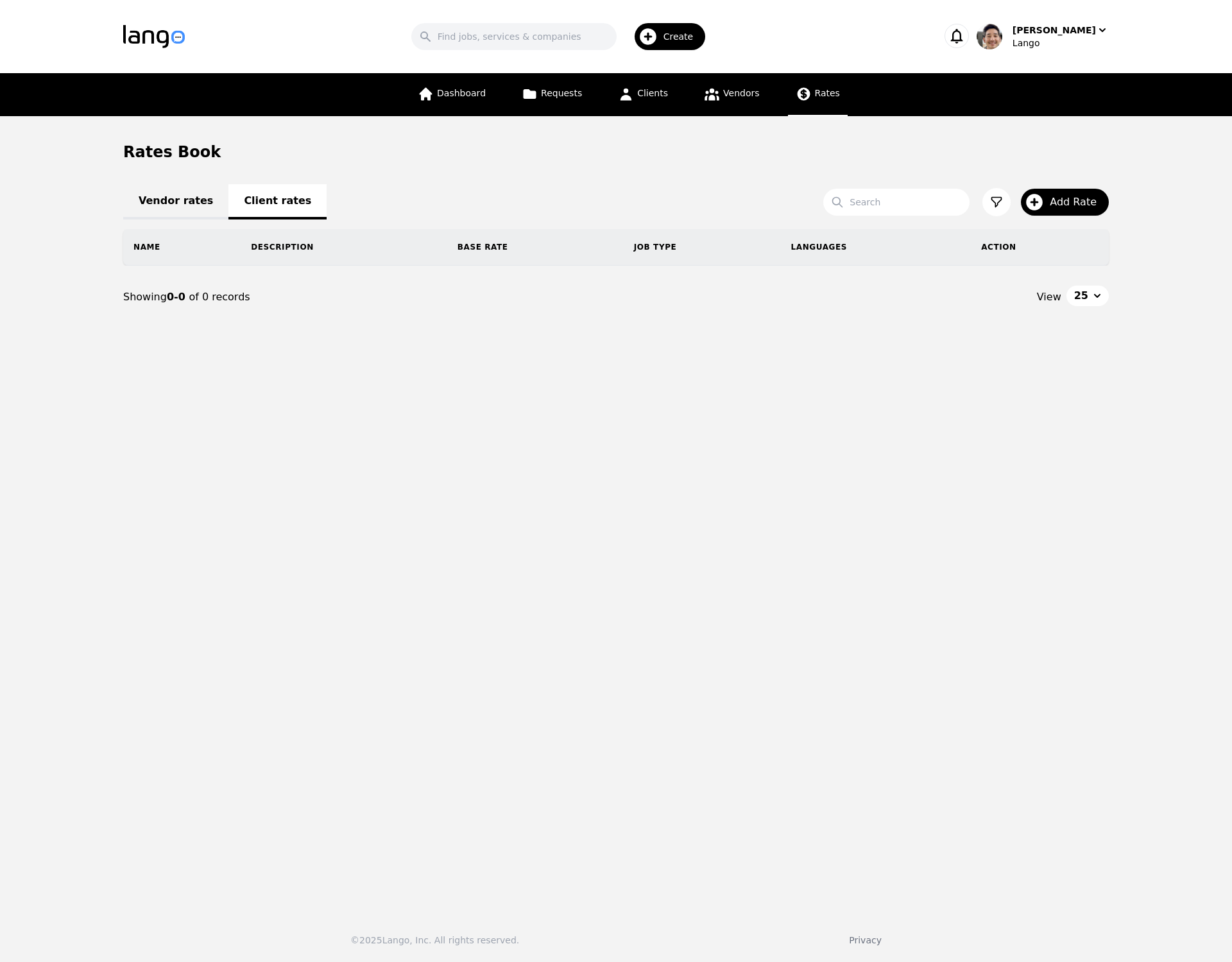
click at [679, 162] on div "Rates Book" at bounding box center [616, 151] width 986 height 20
click at [650, 94] on span "Clients" at bounding box center [652, 94] width 31 height 11
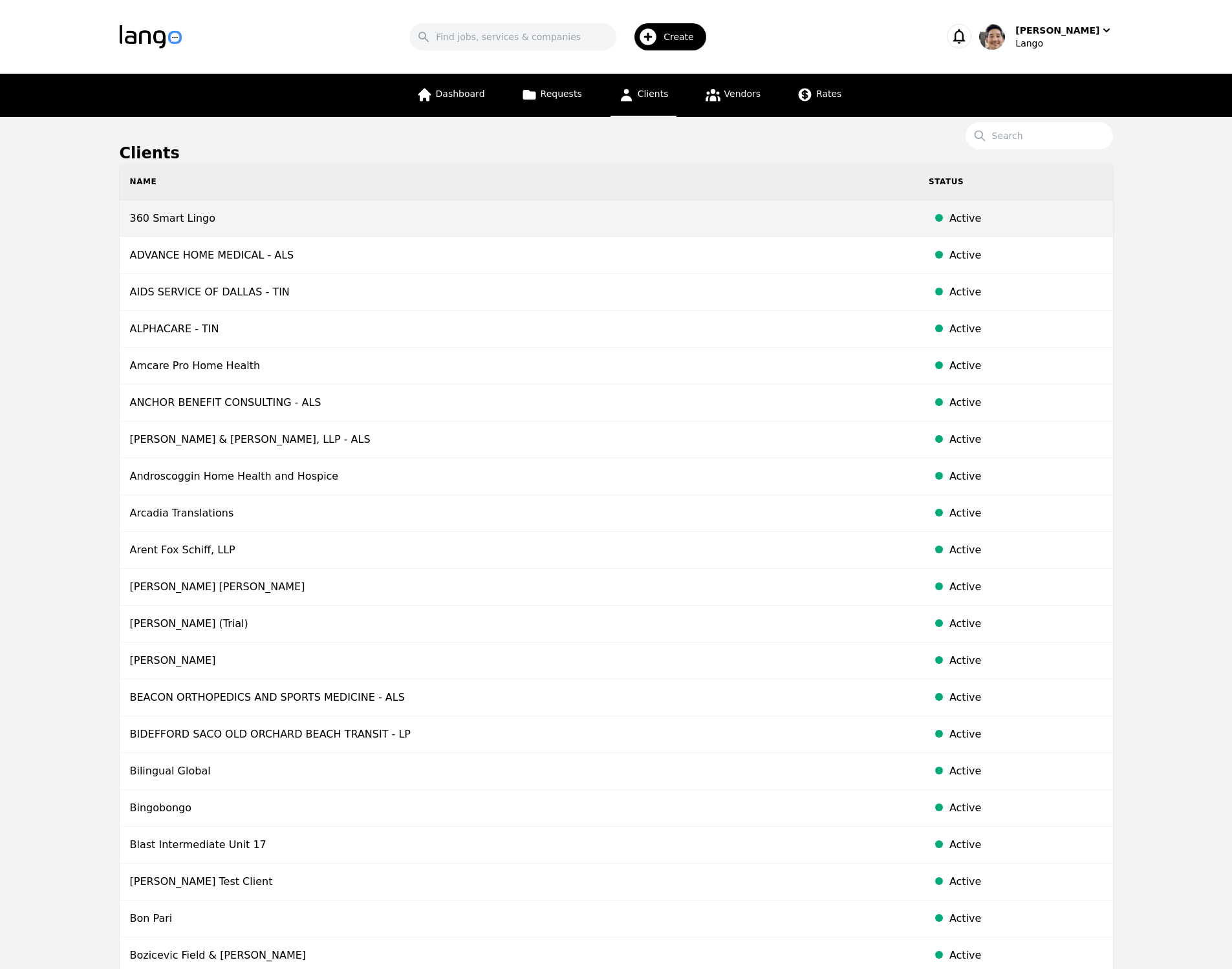
click at [444, 218] on td "360 Smart Lingo" at bounding box center [519, 219] width 799 height 37
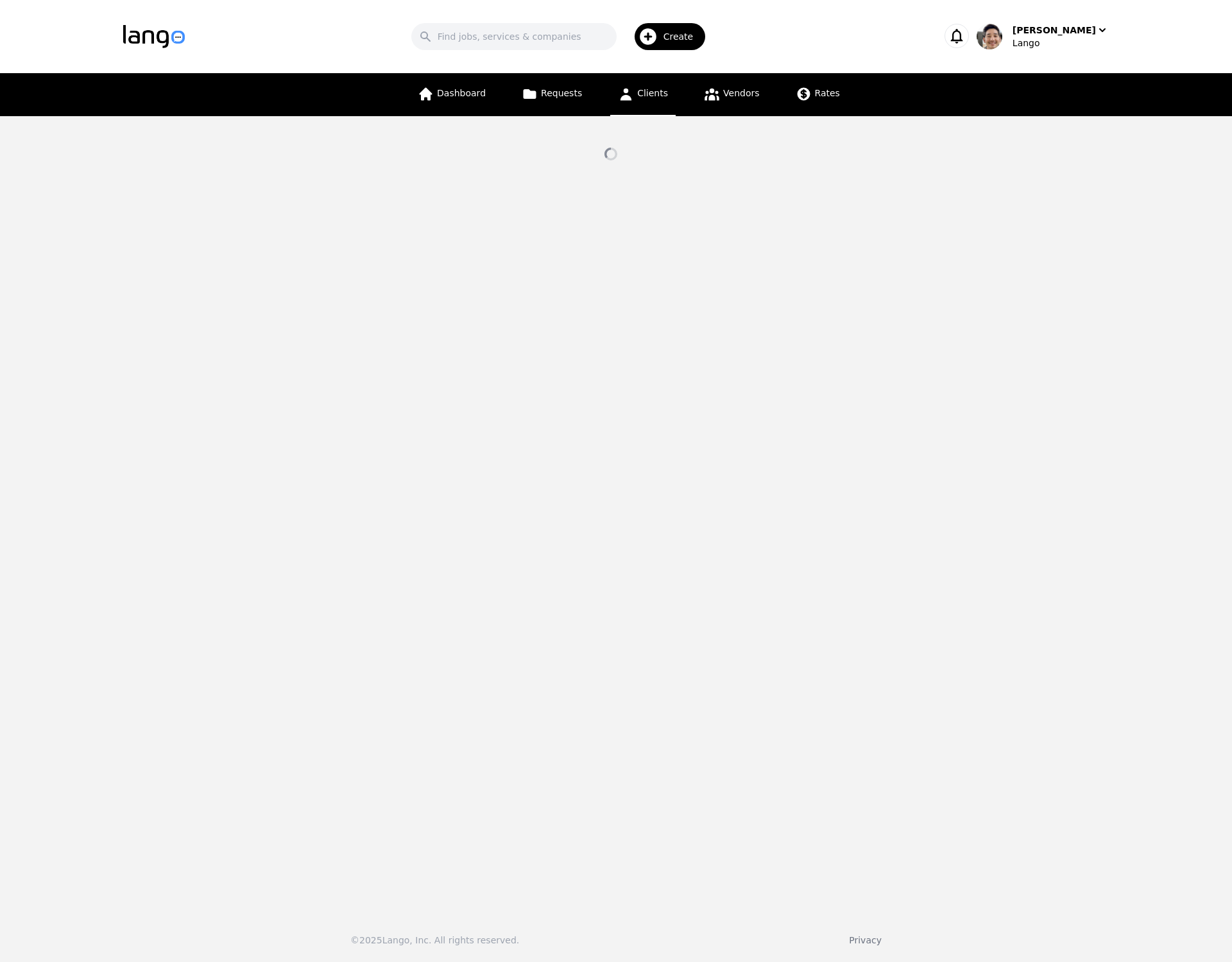
select select "active"
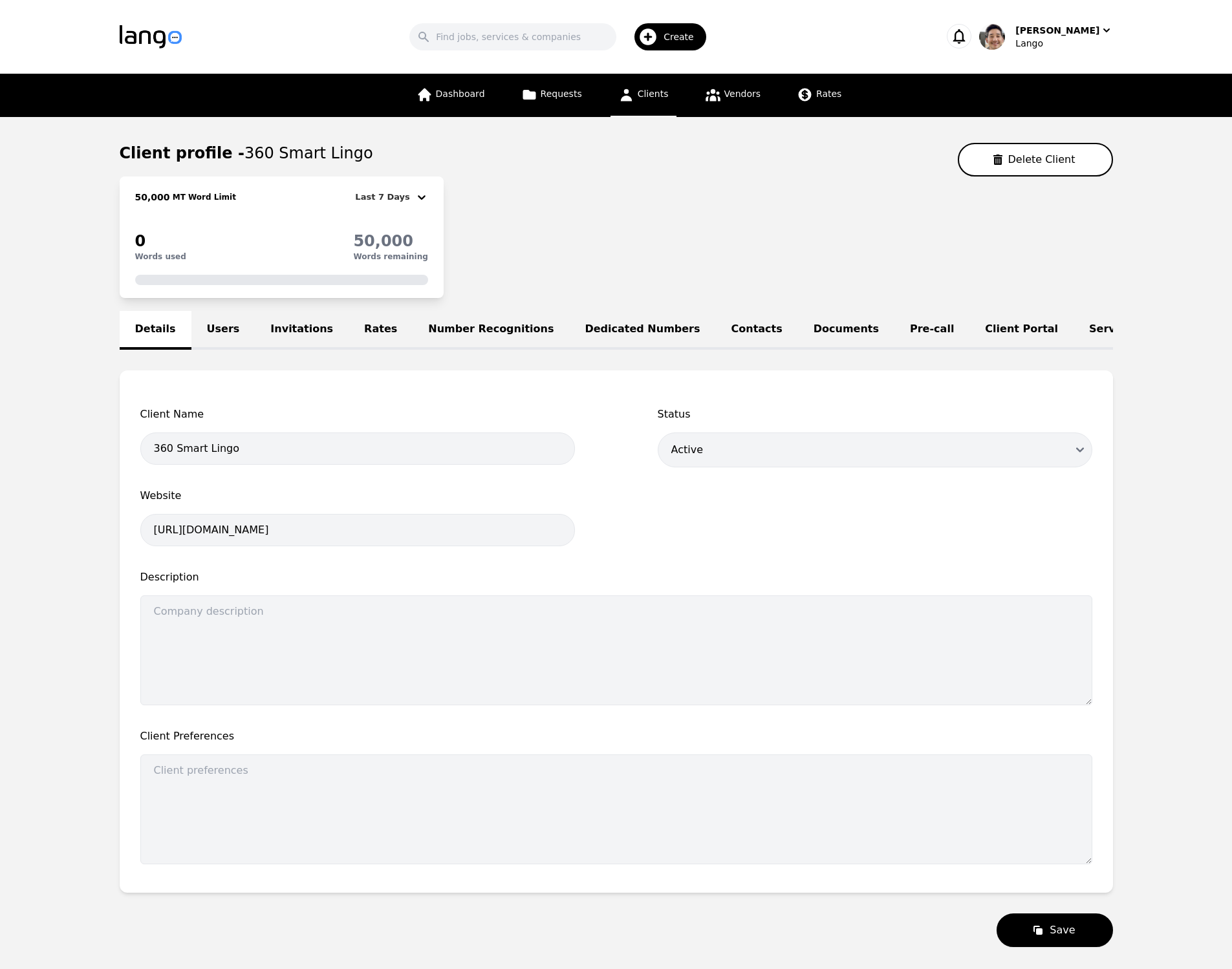
click at [224, 327] on link "Users" at bounding box center [224, 330] width 64 height 38
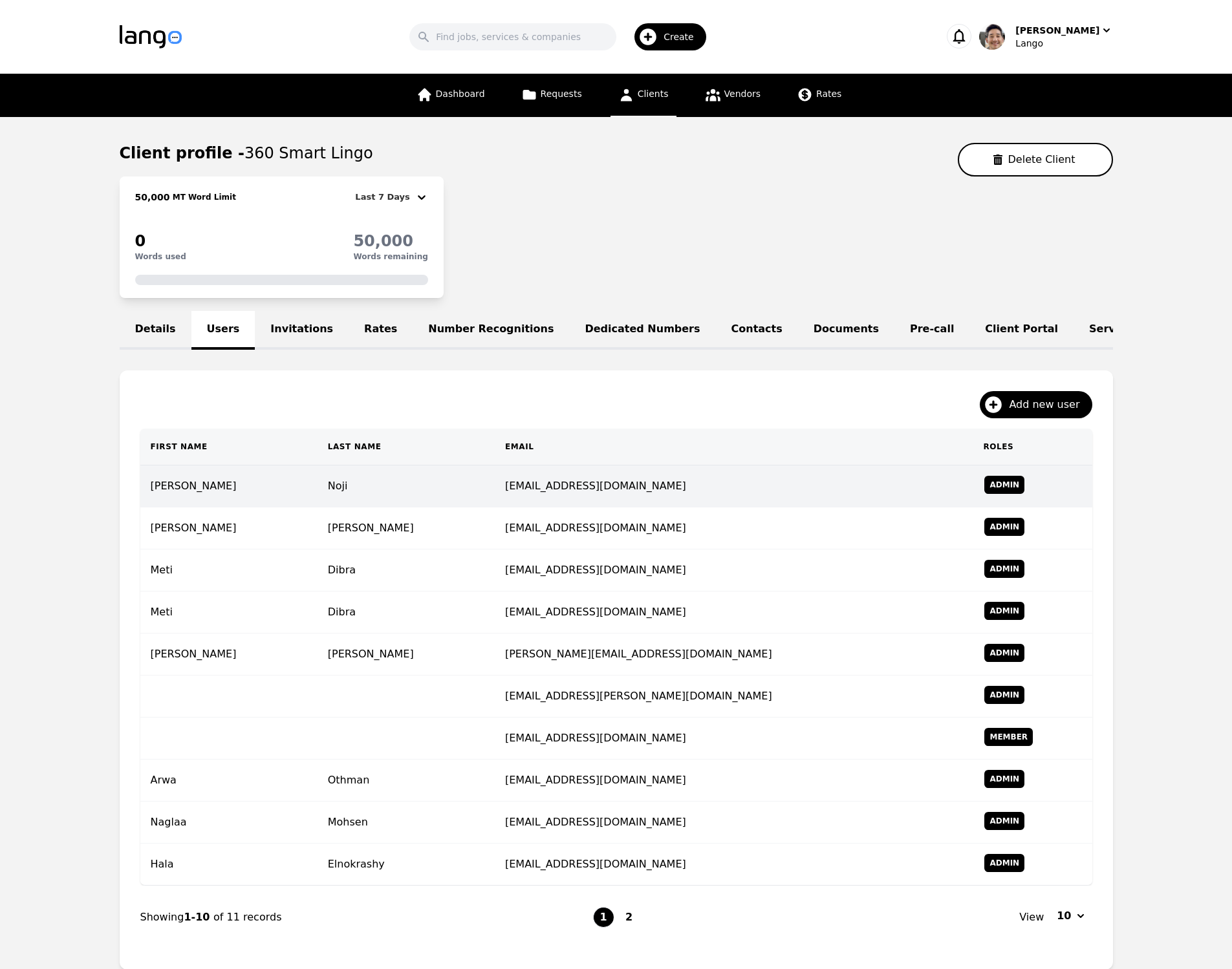
click at [338, 494] on td "Noji" at bounding box center [406, 486] width 177 height 42
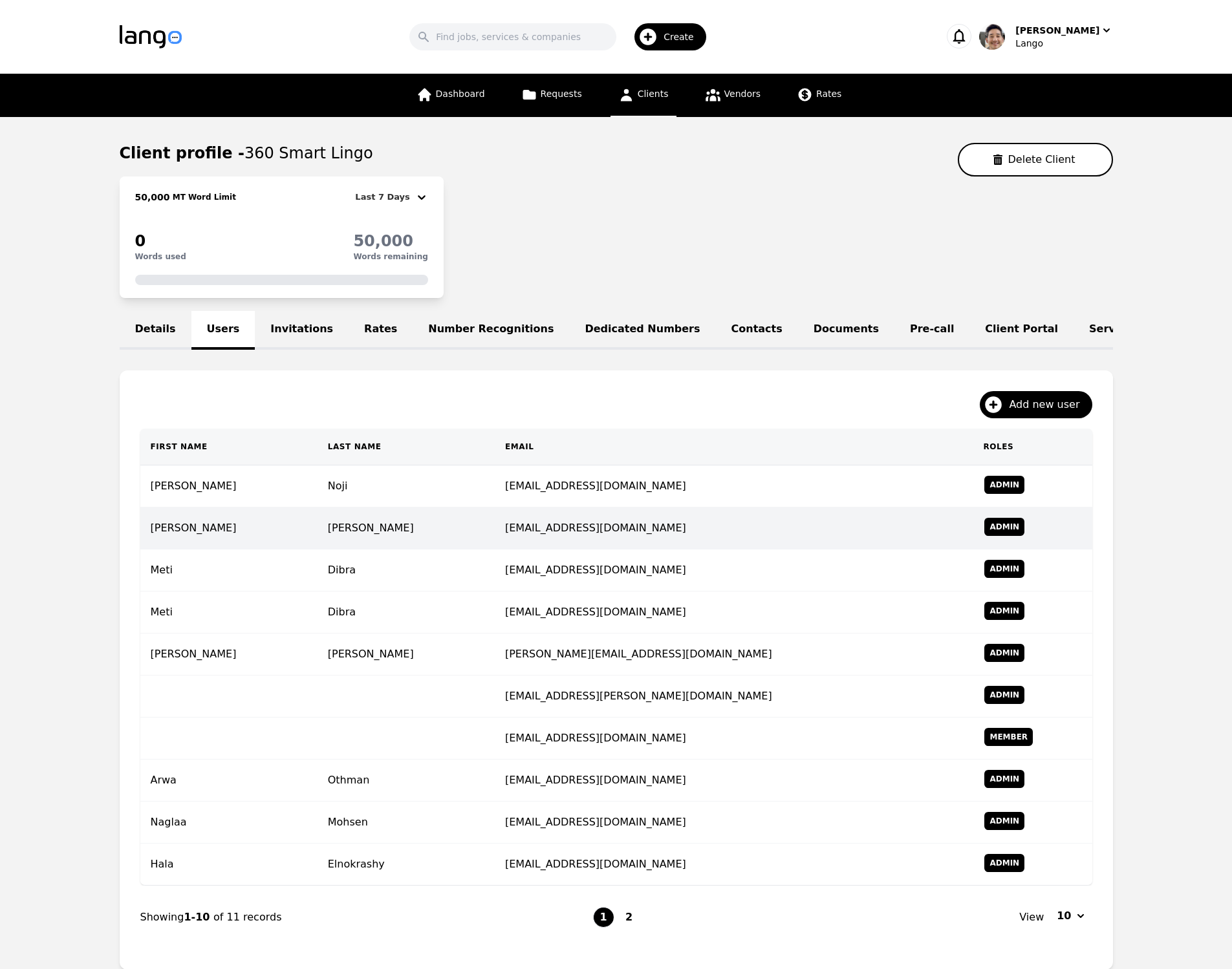
click at [287, 541] on td "[PERSON_NAME]" at bounding box center [229, 528] width 177 height 42
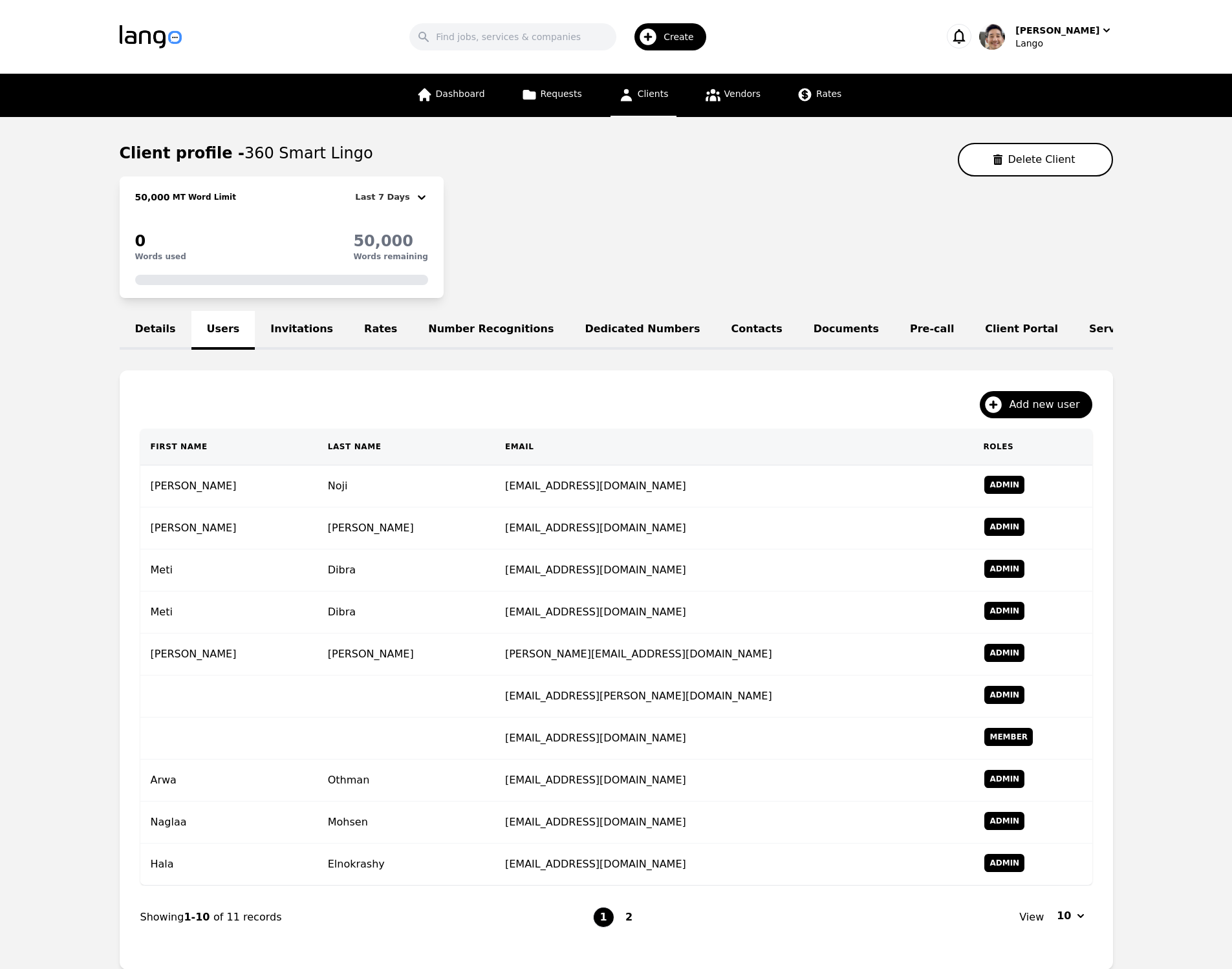
click at [295, 627] on td "Meti" at bounding box center [229, 612] width 177 height 42
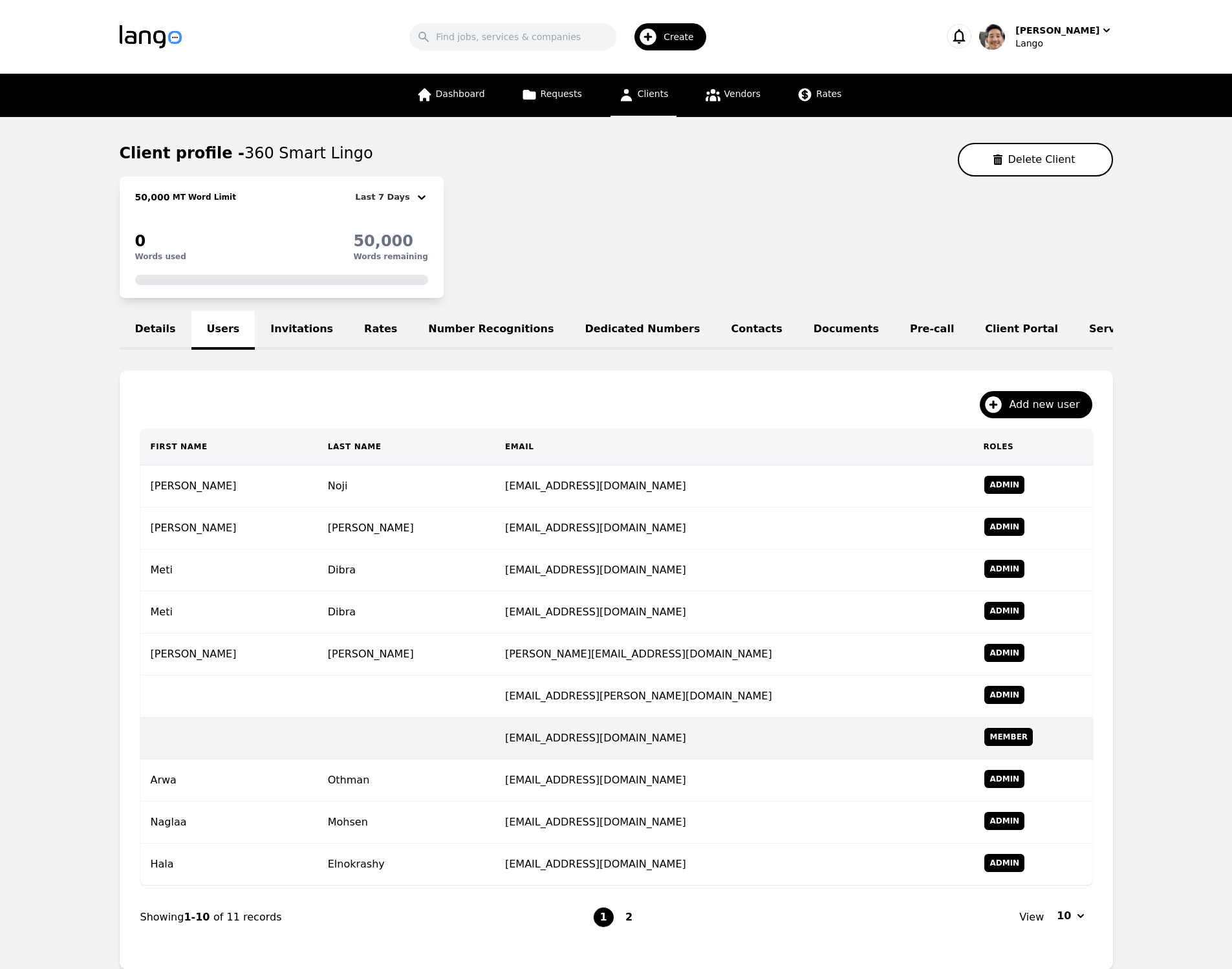
click at [274, 731] on td at bounding box center [229, 738] width 177 height 42
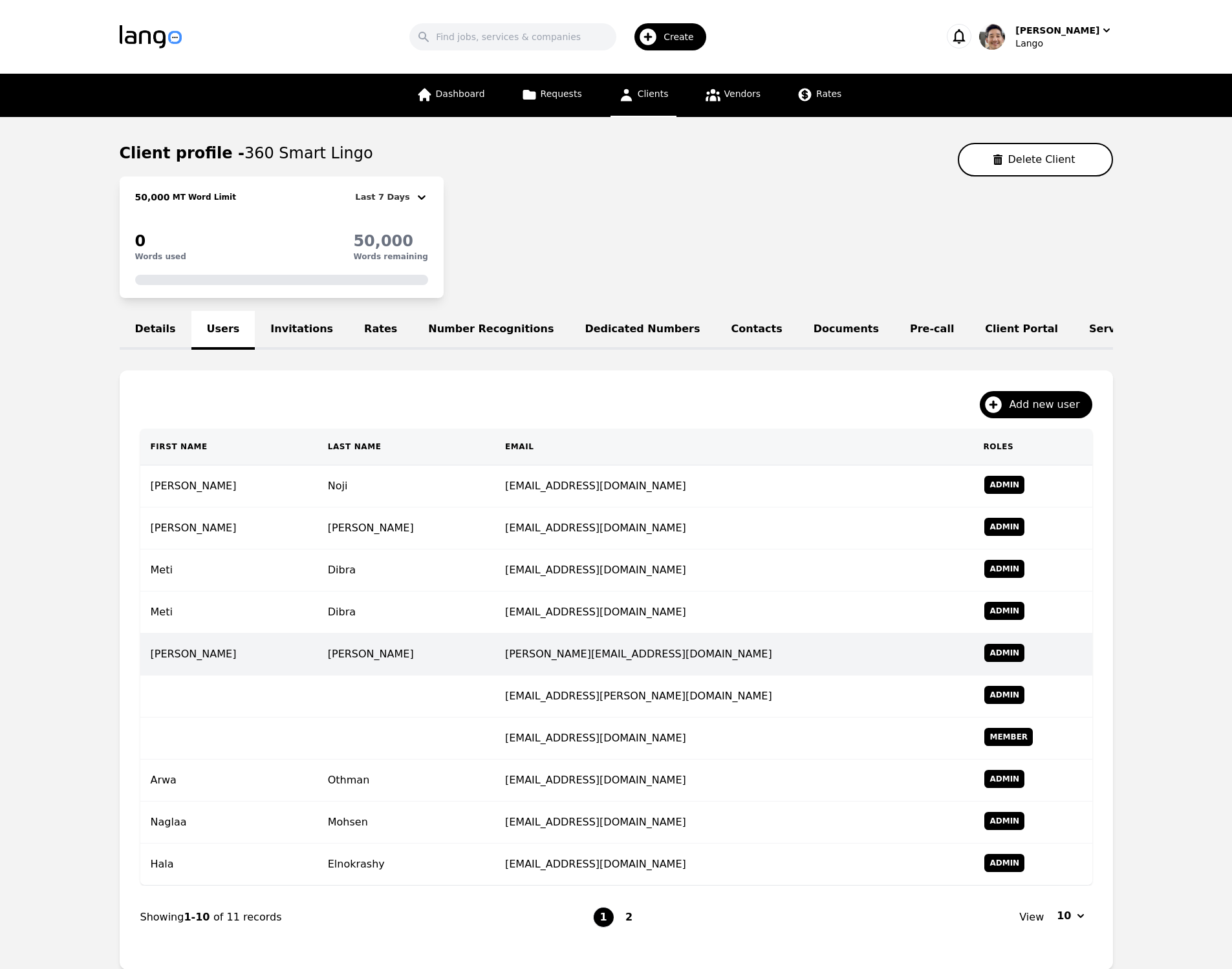
click at [192, 664] on td "[PERSON_NAME]" at bounding box center [229, 654] width 177 height 42
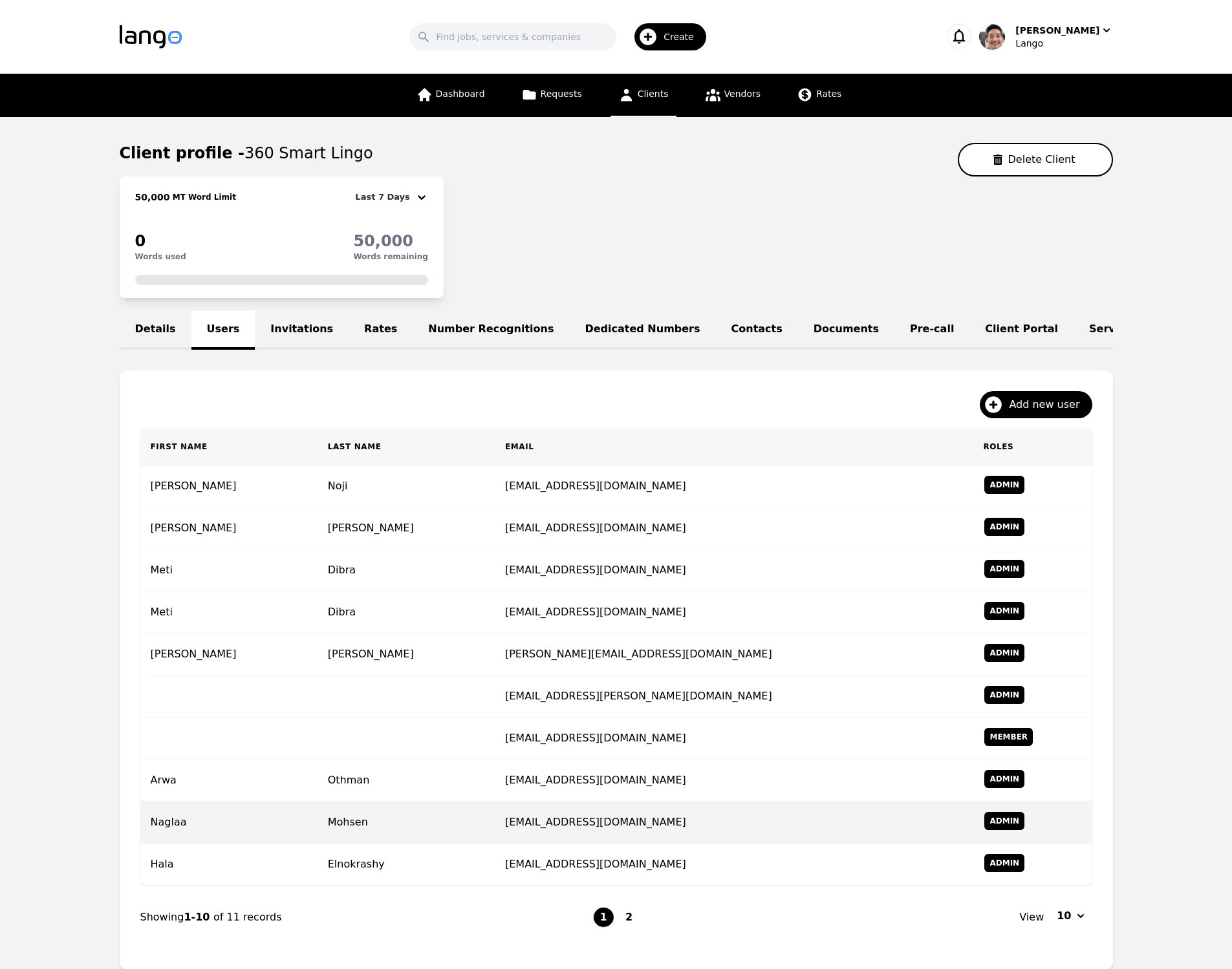
click at [263, 824] on td "Naglaa" at bounding box center [229, 822] width 177 height 42
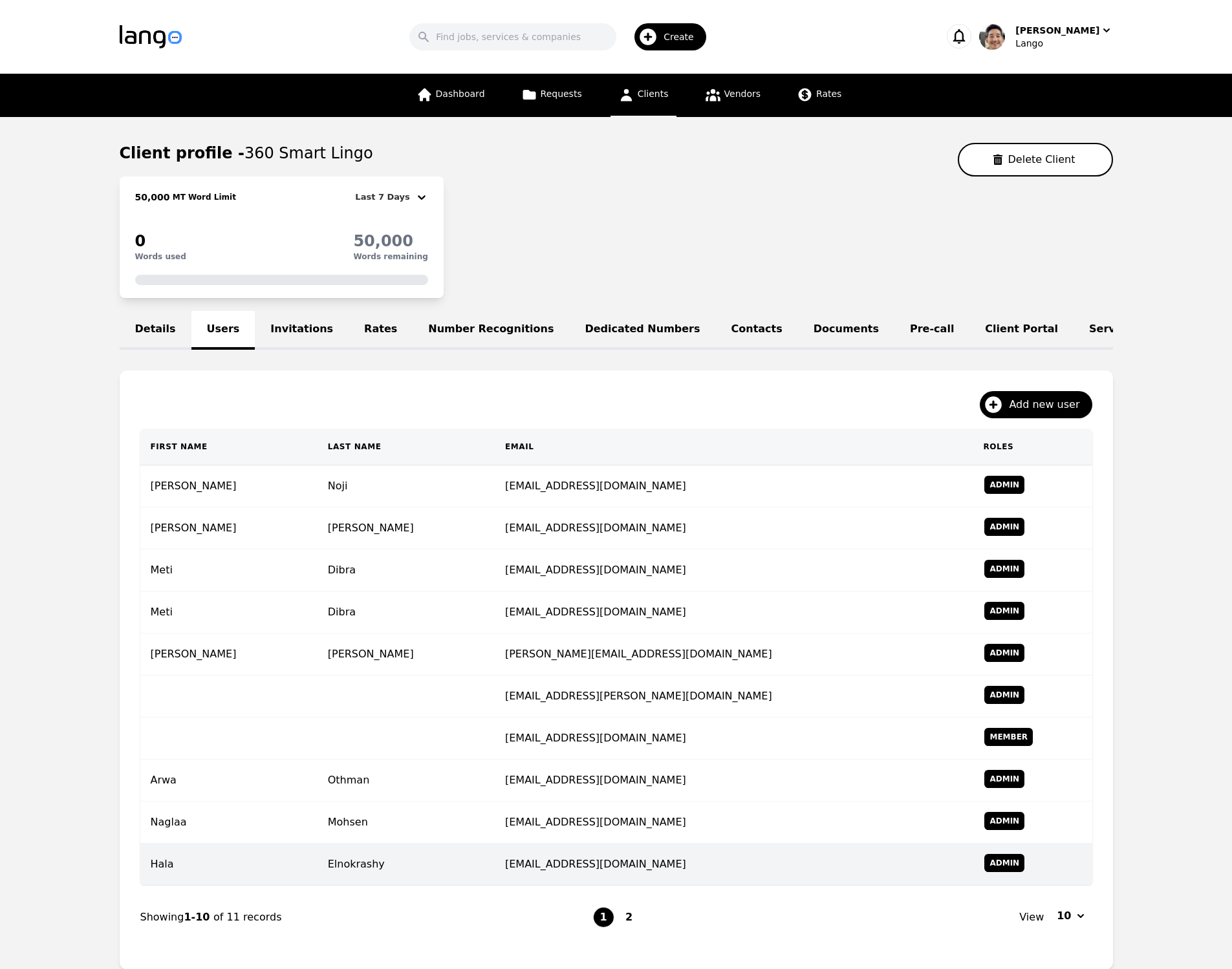
click at [240, 870] on td "Hala" at bounding box center [229, 864] width 177 height 42
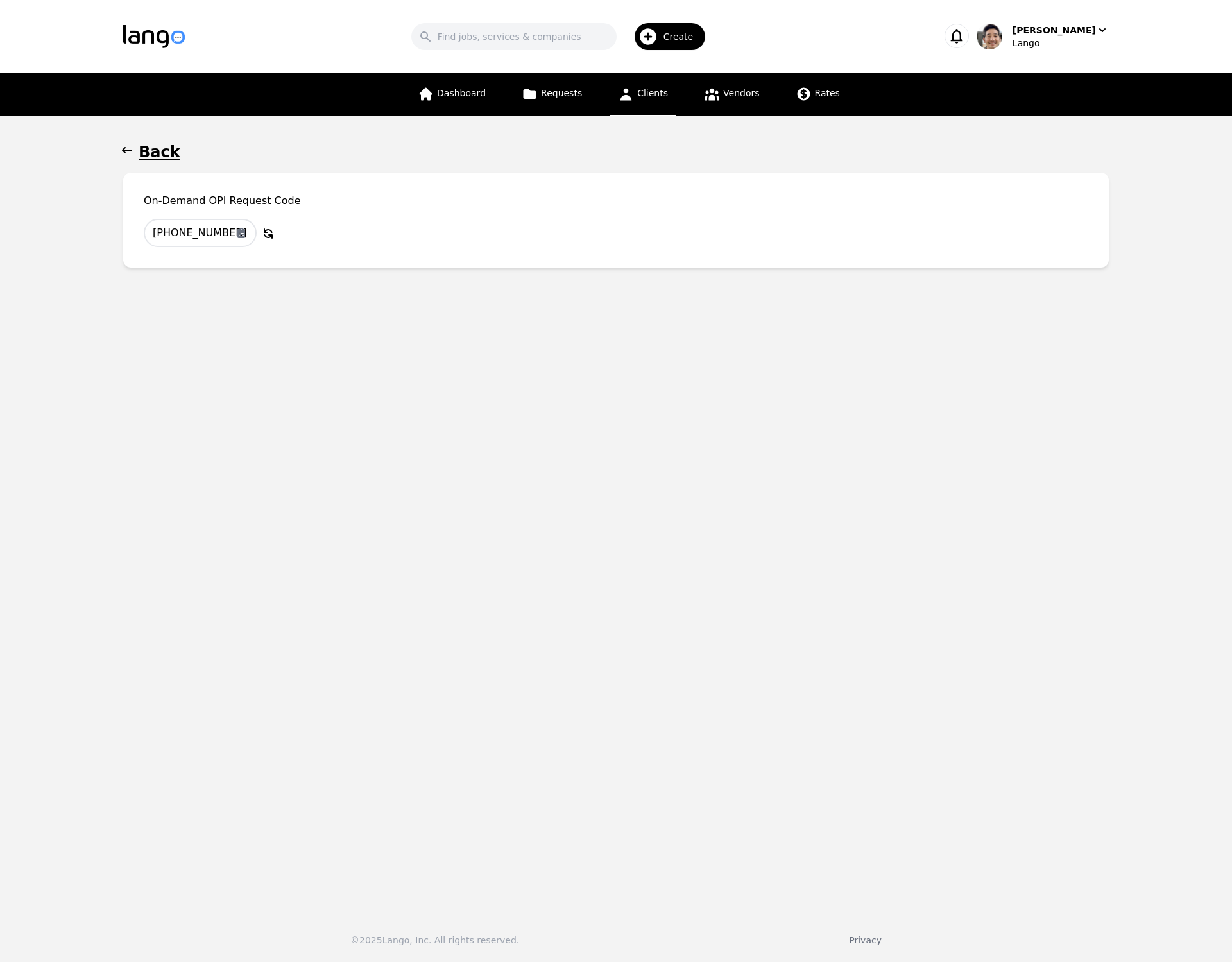
drag, startPoint x: 319, startPoint y: 520, endPoint x: 321, endPoint y: 508, distance: 12.2
